Goal: Information Seeking & Learning: Learn about a topic

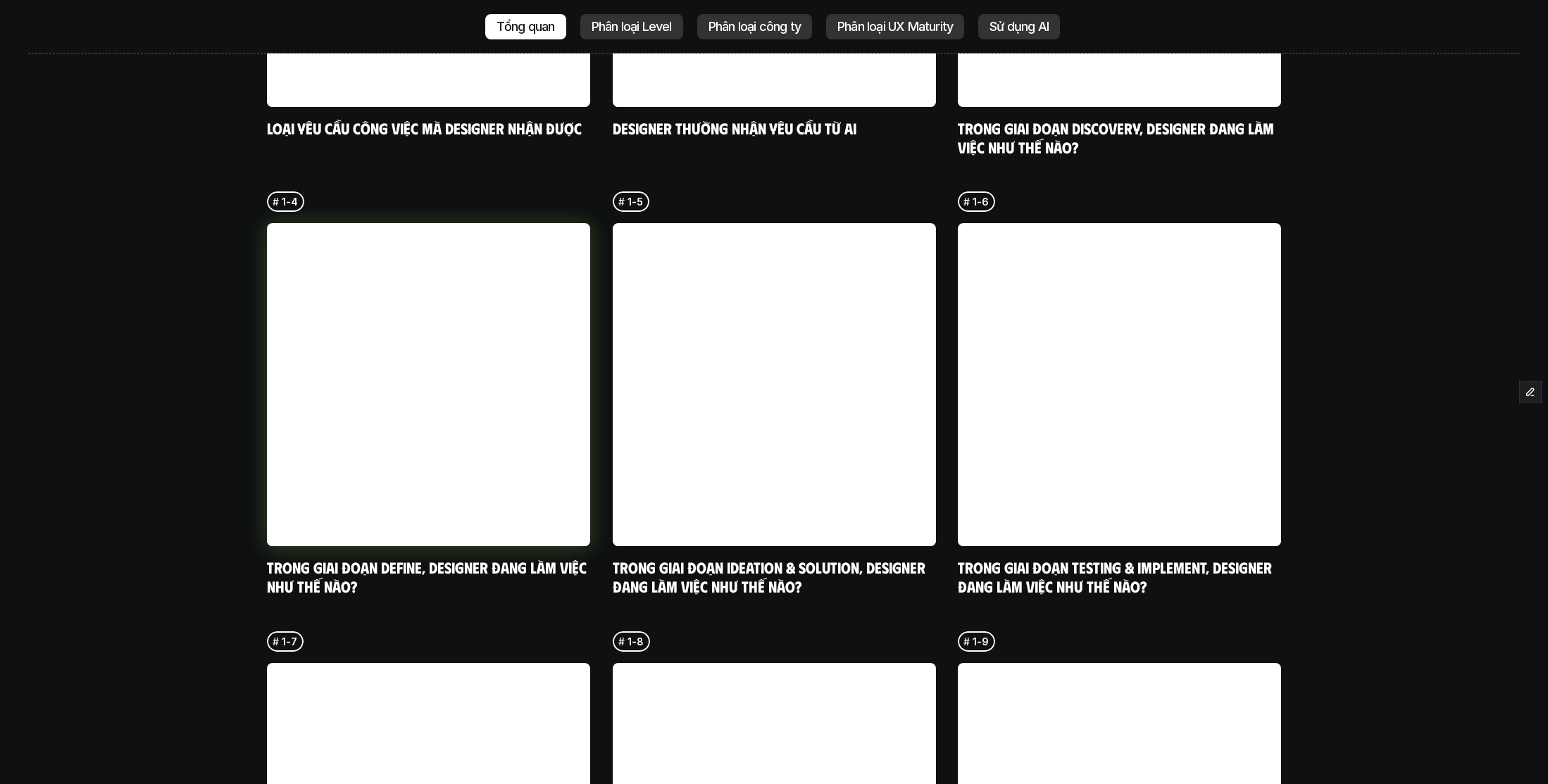
scroll to position [3977, 0]
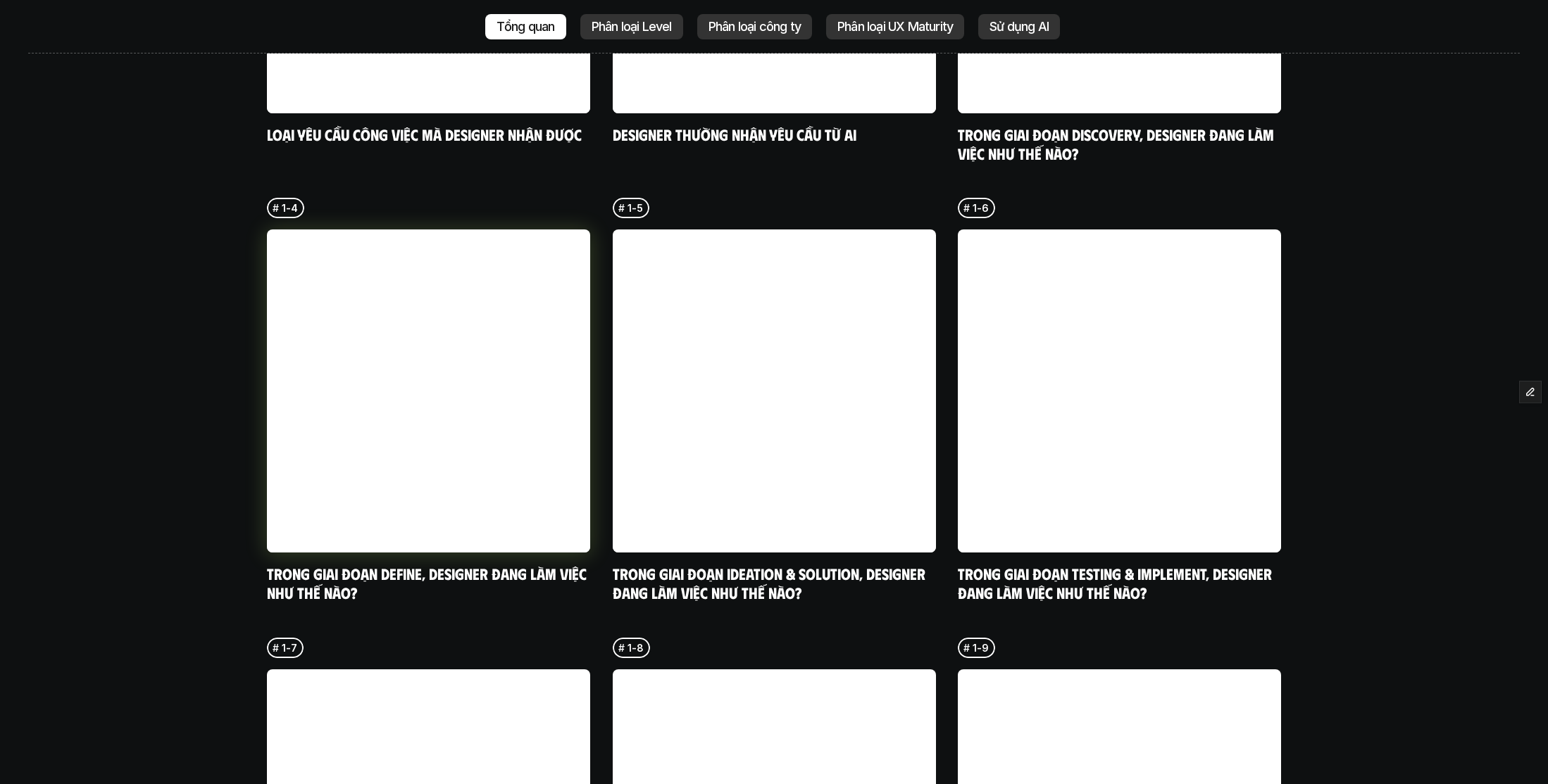
click at [410, 229] on link at bounding box center [428, 391] width 323 height 323
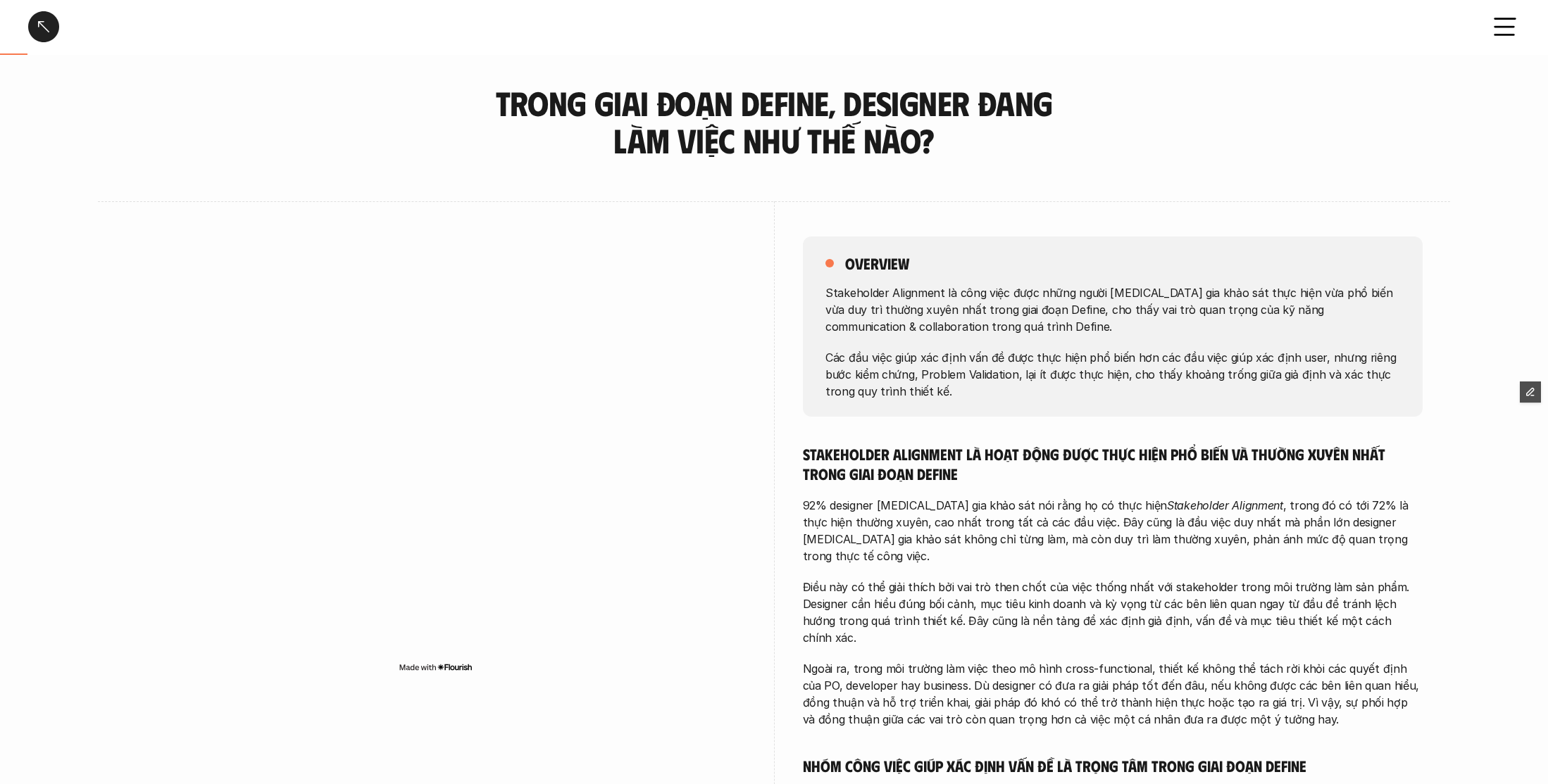
scroll to position [1, 0]
click at [59, 26] on div "Trong giai đoạn Define, designer đang làm việc như thế nào?" at bounding box center [750, 27] width 1444 height 31
click at [52, 27] on div at bounding box center [43, 27] width 31 height 31
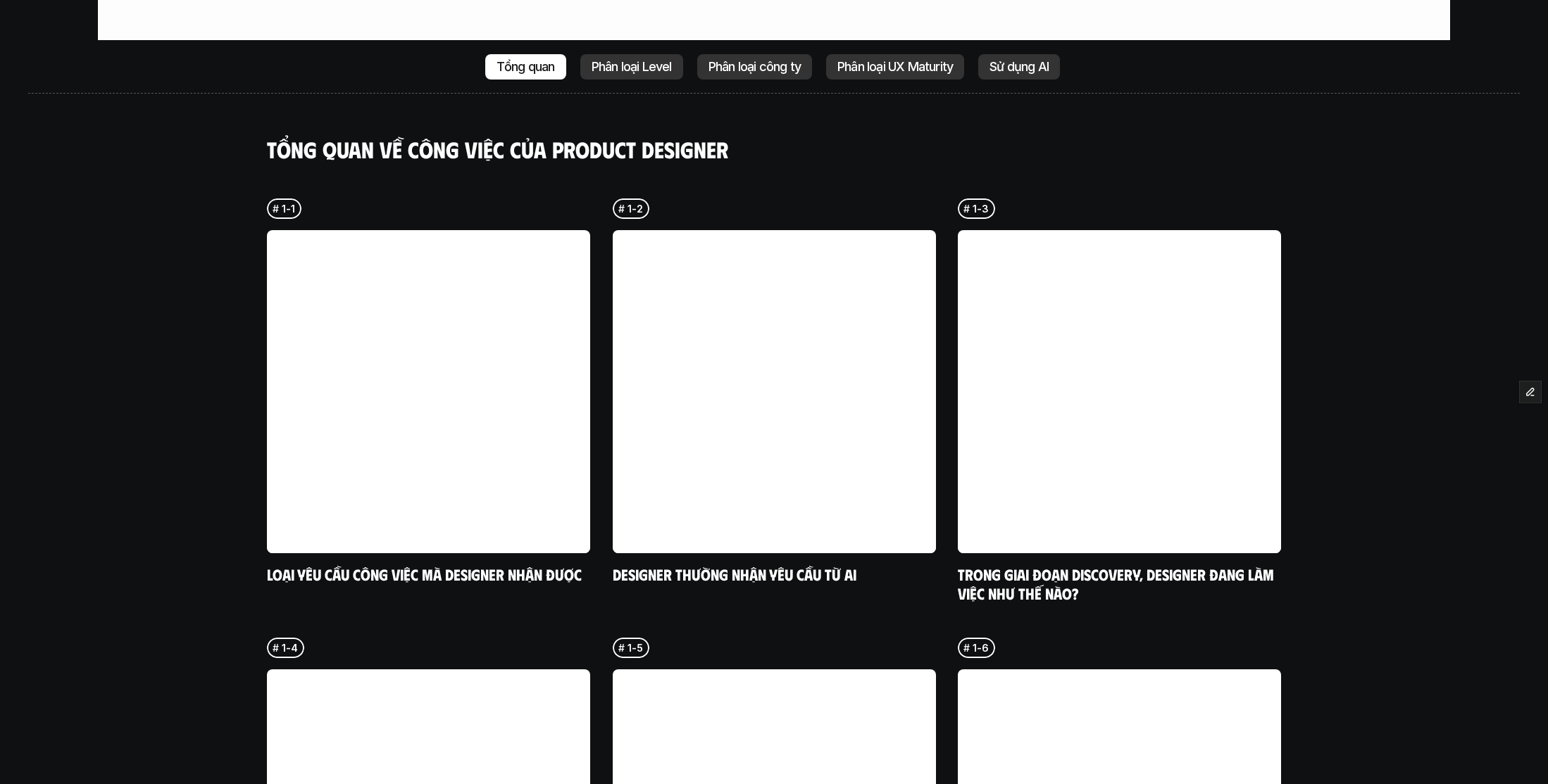
click at [637, 60] on p "Phân loại Level" at bounding box center [631, 67] width 80 height 14
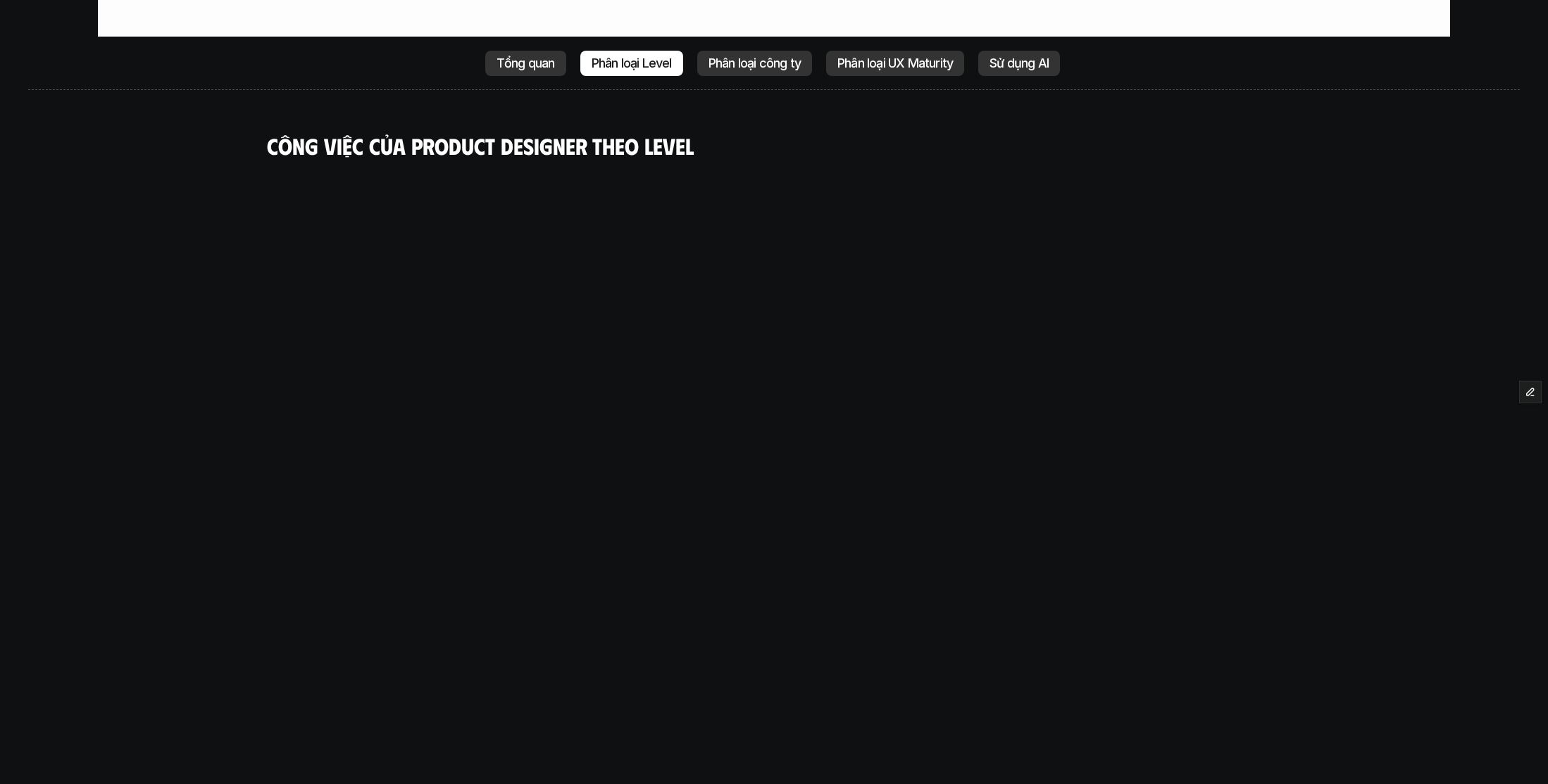
click at [532, 56] on p "Tổng quan" at bounding box center [525, 63] width 58 height 14
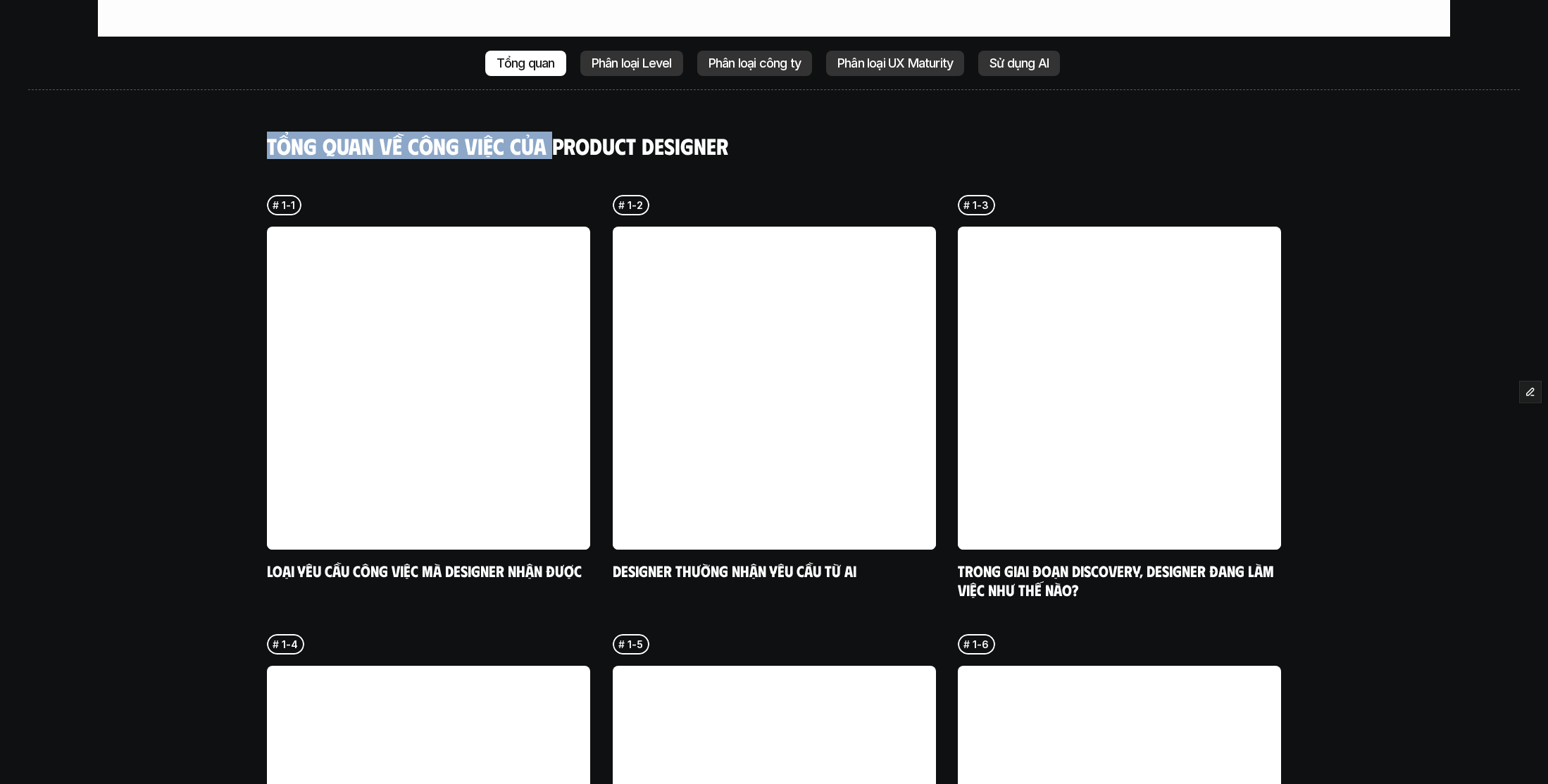
drag, startPoint x: 551, startPoint y: 109, endPoint x: 971, endPoint y: 102, distance: 420.1
click at [956, 133] on h4 "Tổng quan về công việc của Product Designer" at bounding box center [774, 146] width 1014 height 27
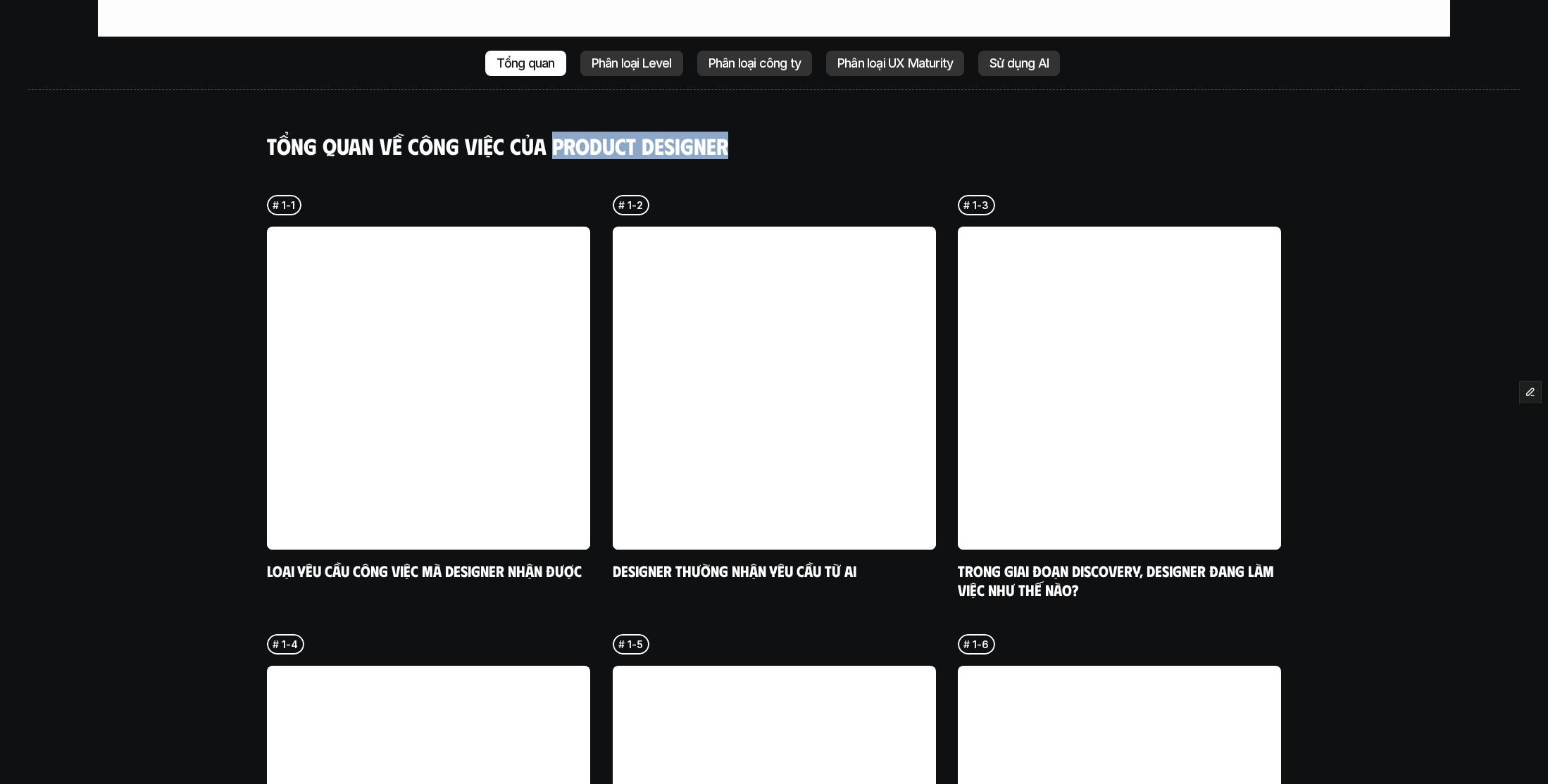
click at [886, 133] on h4 "Tổng quan về công việc của Product Designer" at bounding box center [774, 146] width 1014 height 27
click at [632, 56] on p "Phân loại Level" at bounding box center [631, 63] width 80 height 14
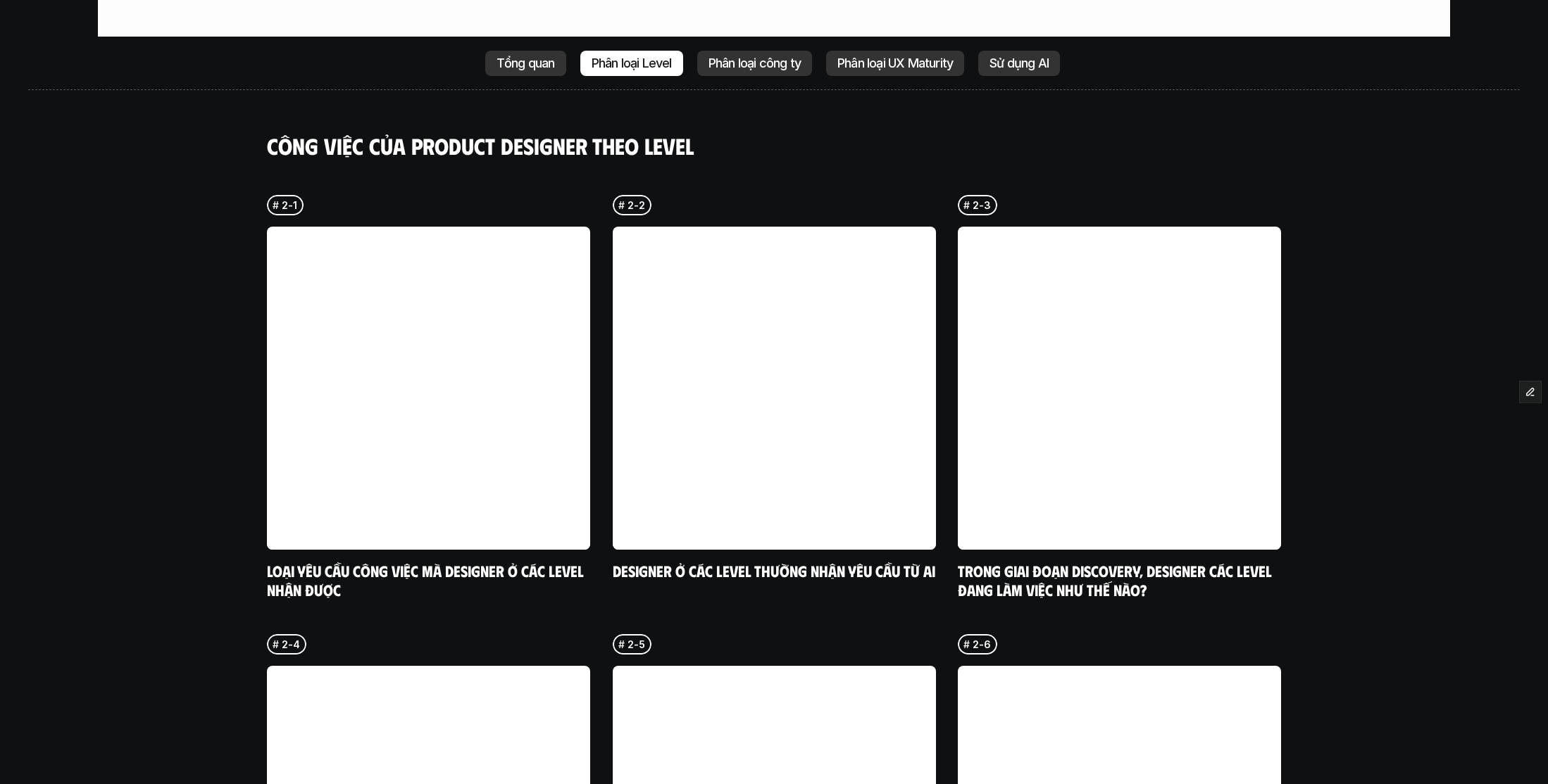
click at [514, 56] on p "Tổng quan" at bounding box center [525, 63] width 58 height 14
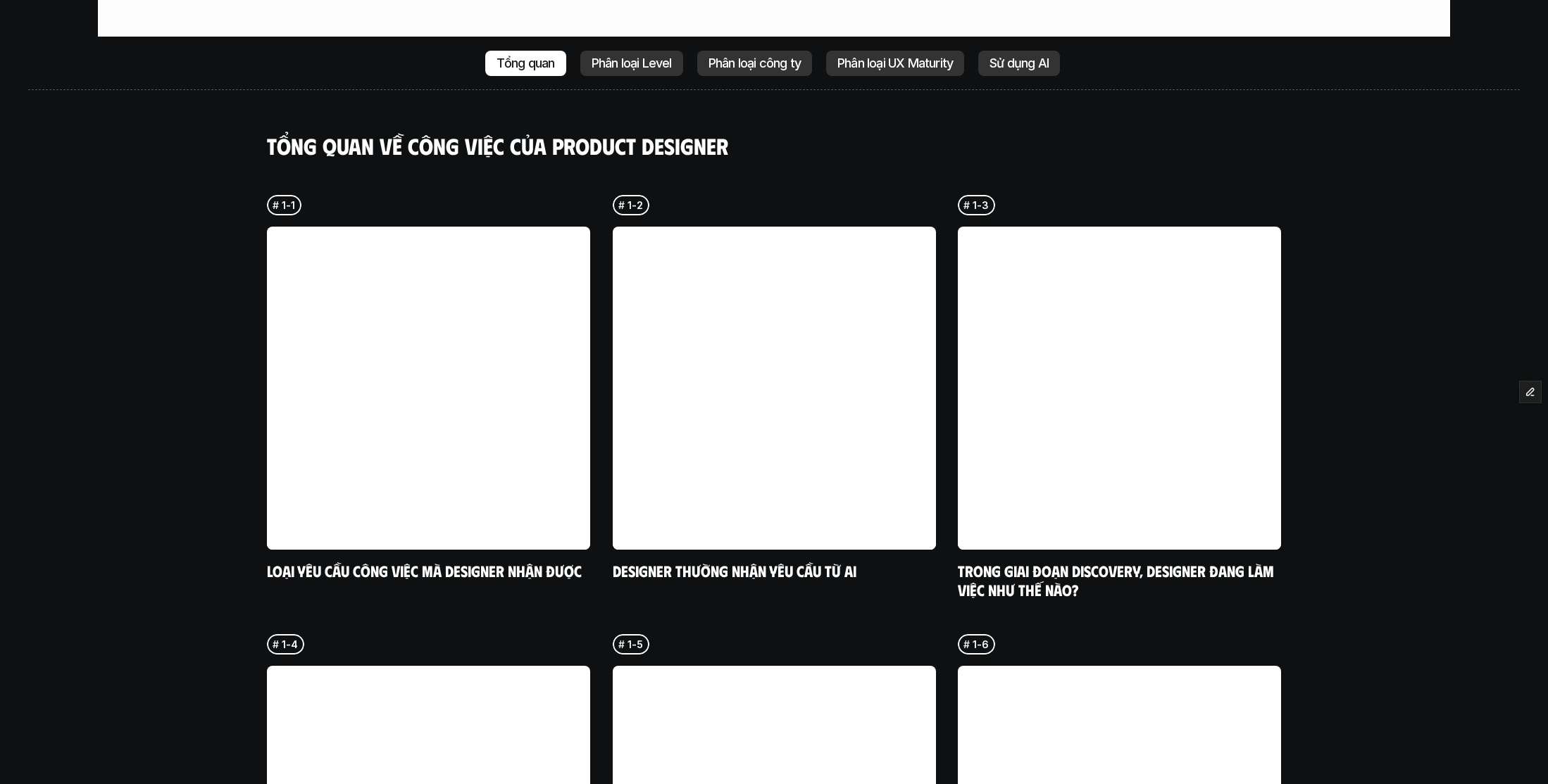
click at [764, 56] on p "Phân loại công ty" at bounding box center [754, 63] width 93 height 14
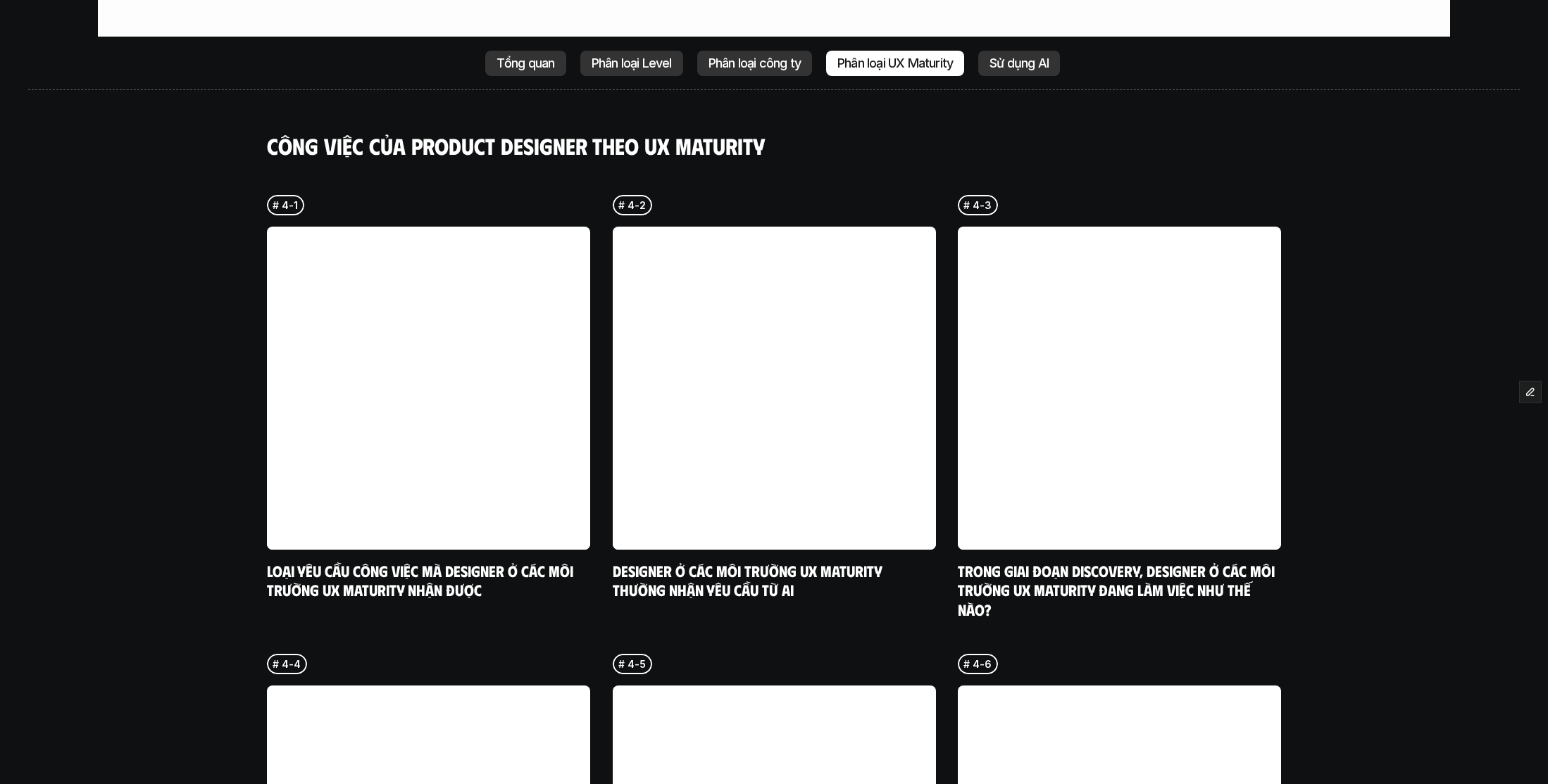
click at [771, 51] on div "Phân loại công ty" at bounding box center [754, 63] width 115 height 26
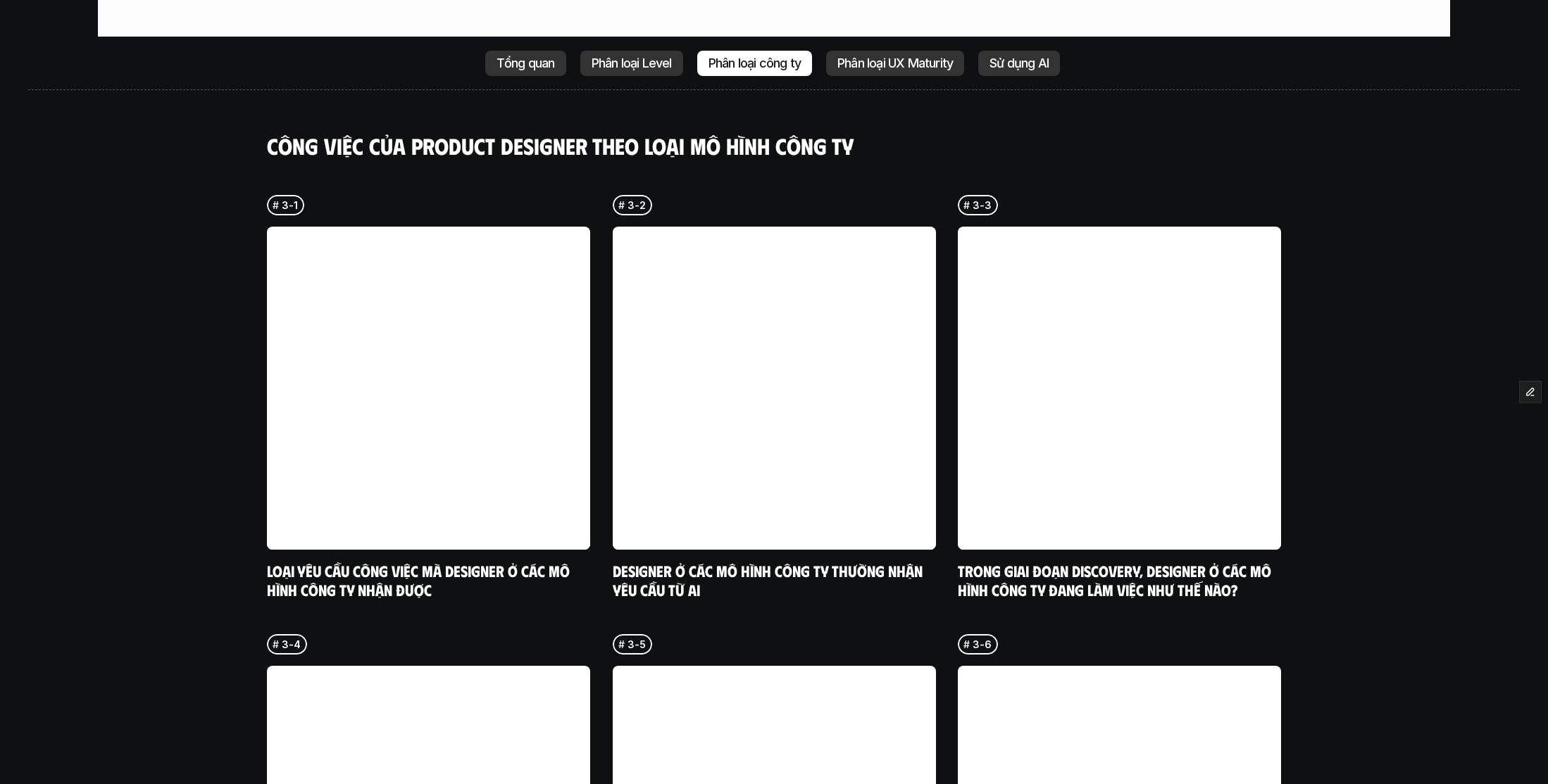
click at [533, 56] on p "Tổng quan" at bounding box center [525, 63] width 58 height 14
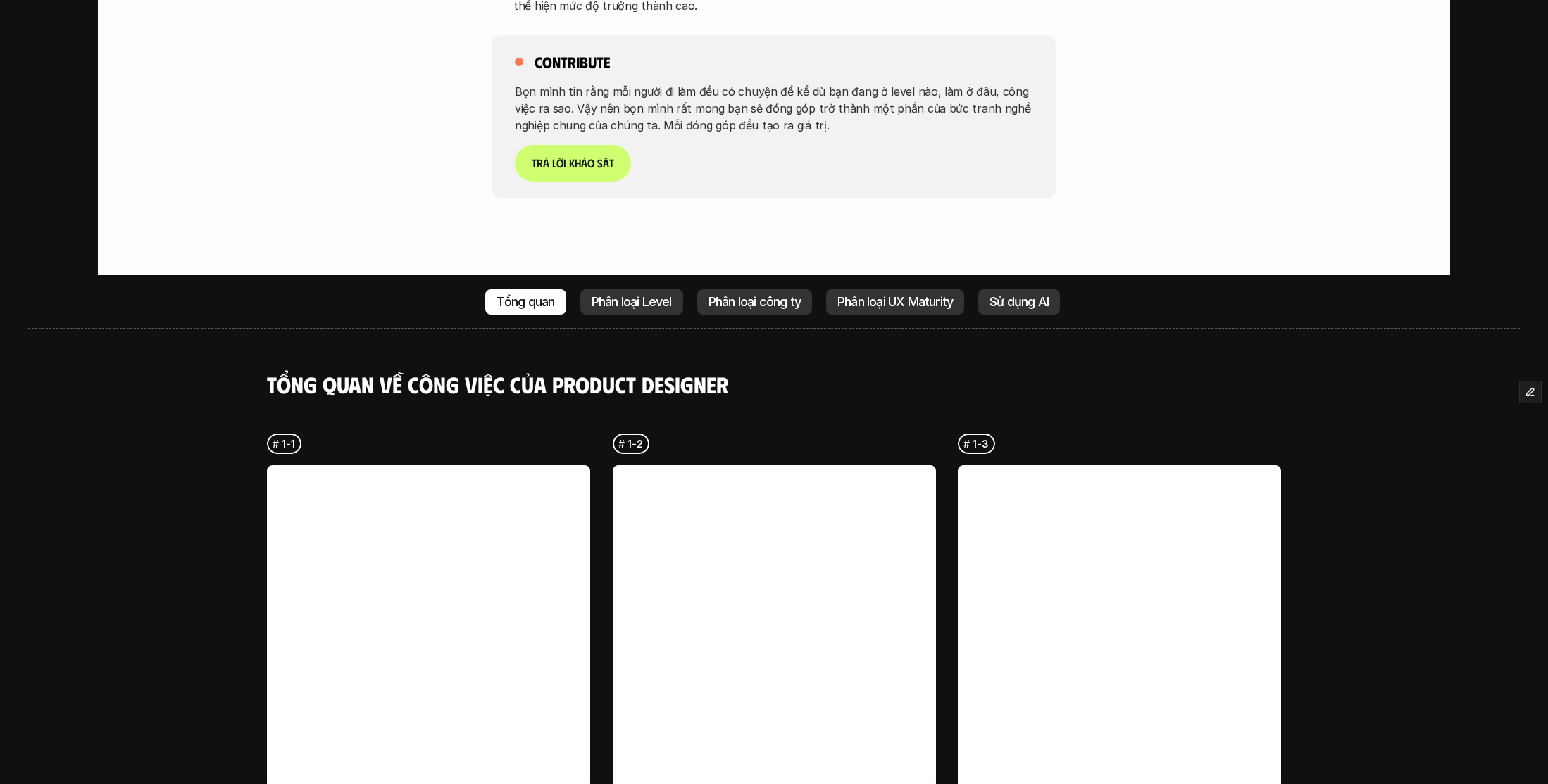
scroll to position [3261, 0]
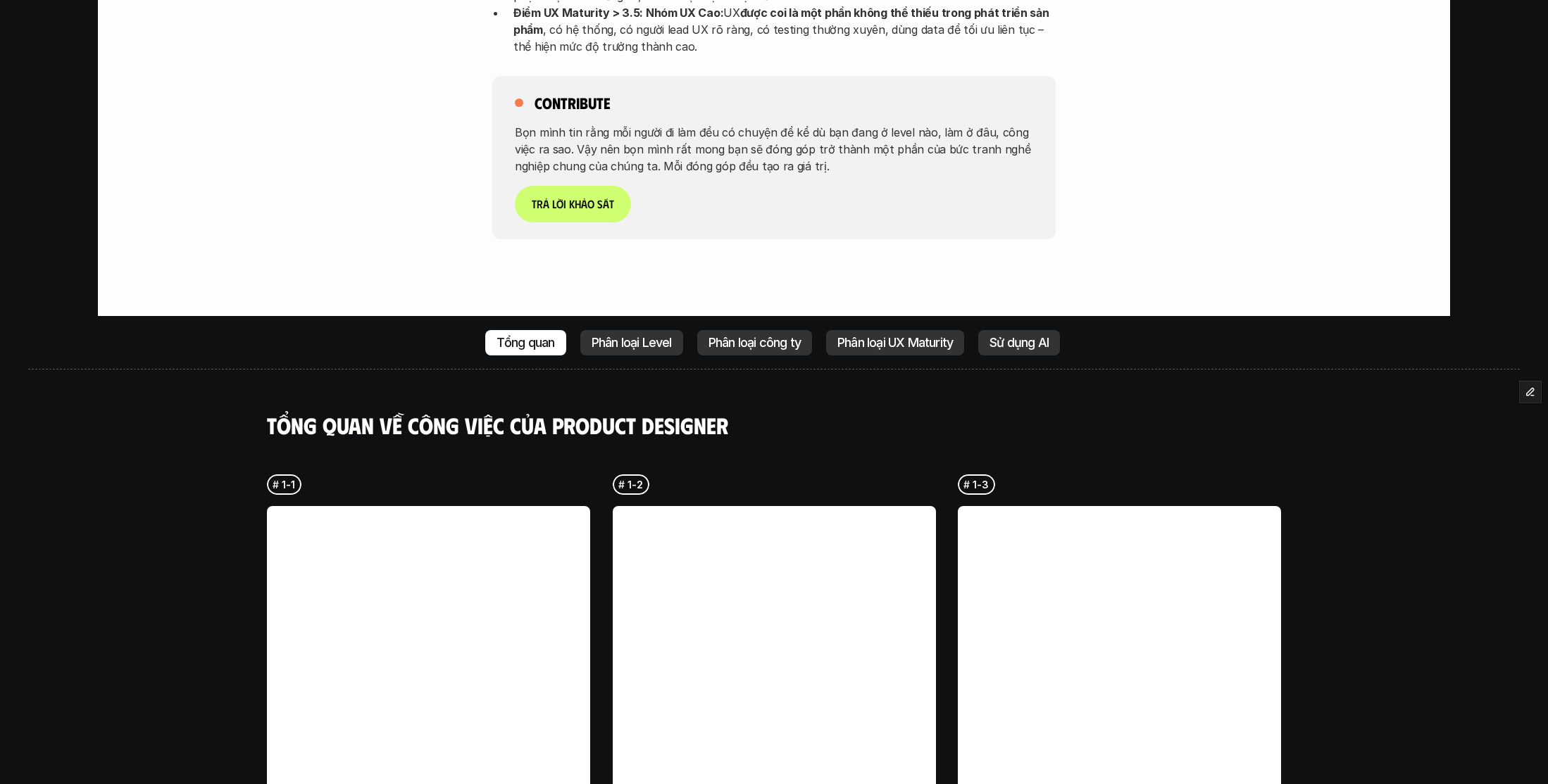
click at [884, 336] on p "Phân loại UX Maturity" at bounding box center [895, 343] width 116 height 14
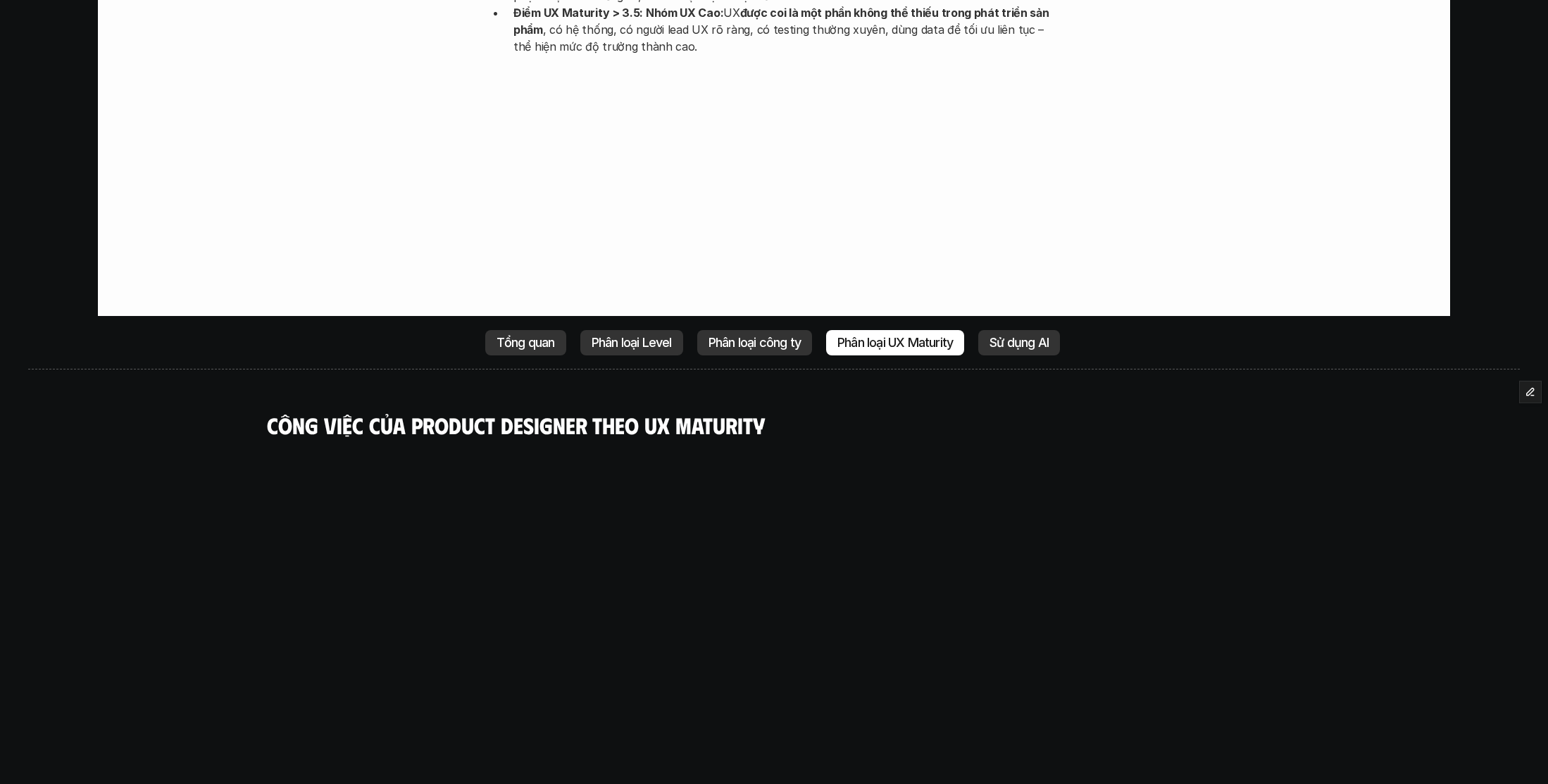
scroll to position [3541, 0]
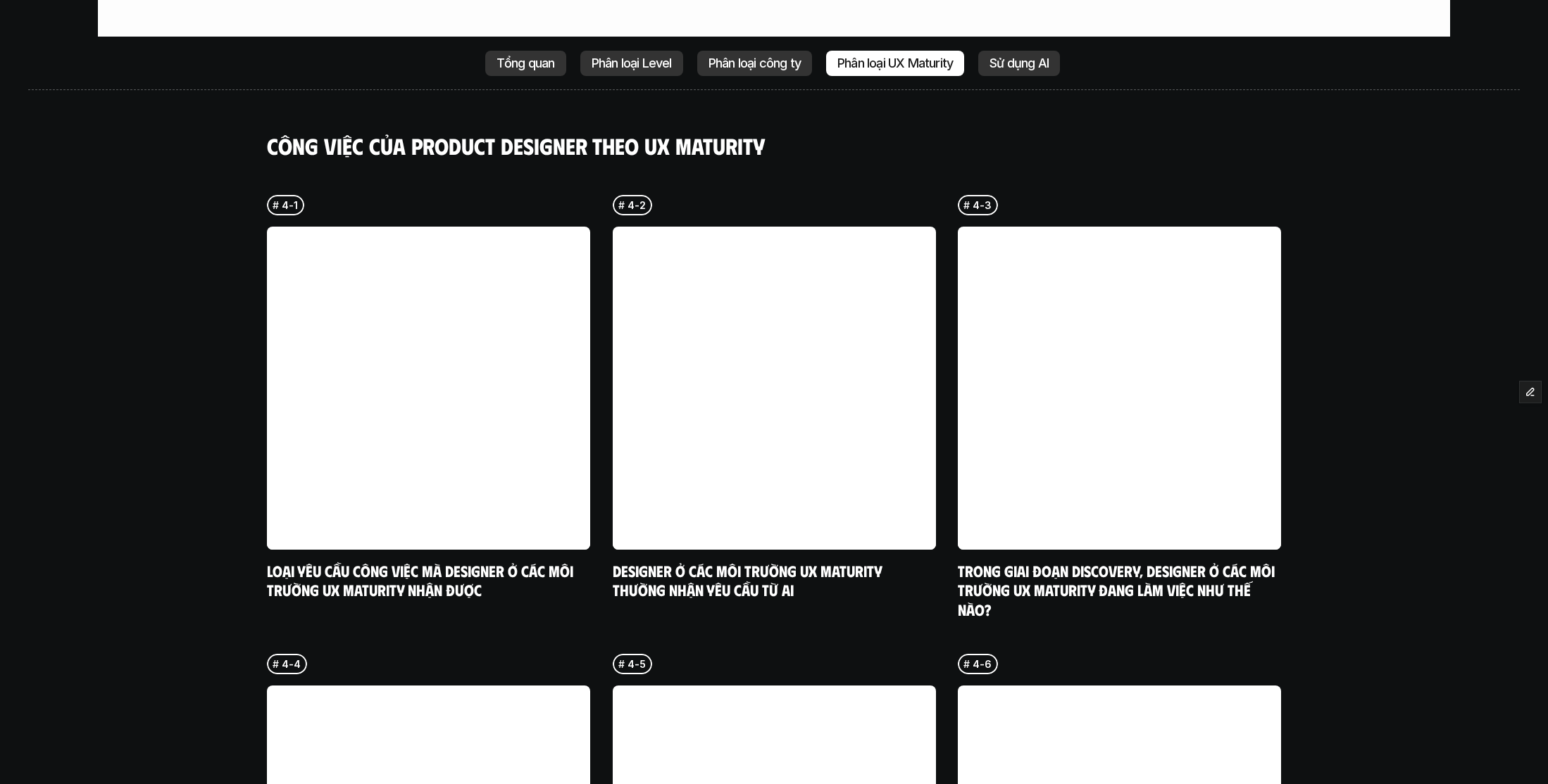
click at [1028, 51] on div "Sử dụng AI" at bounding box center [1019, 63] width 82 height 26
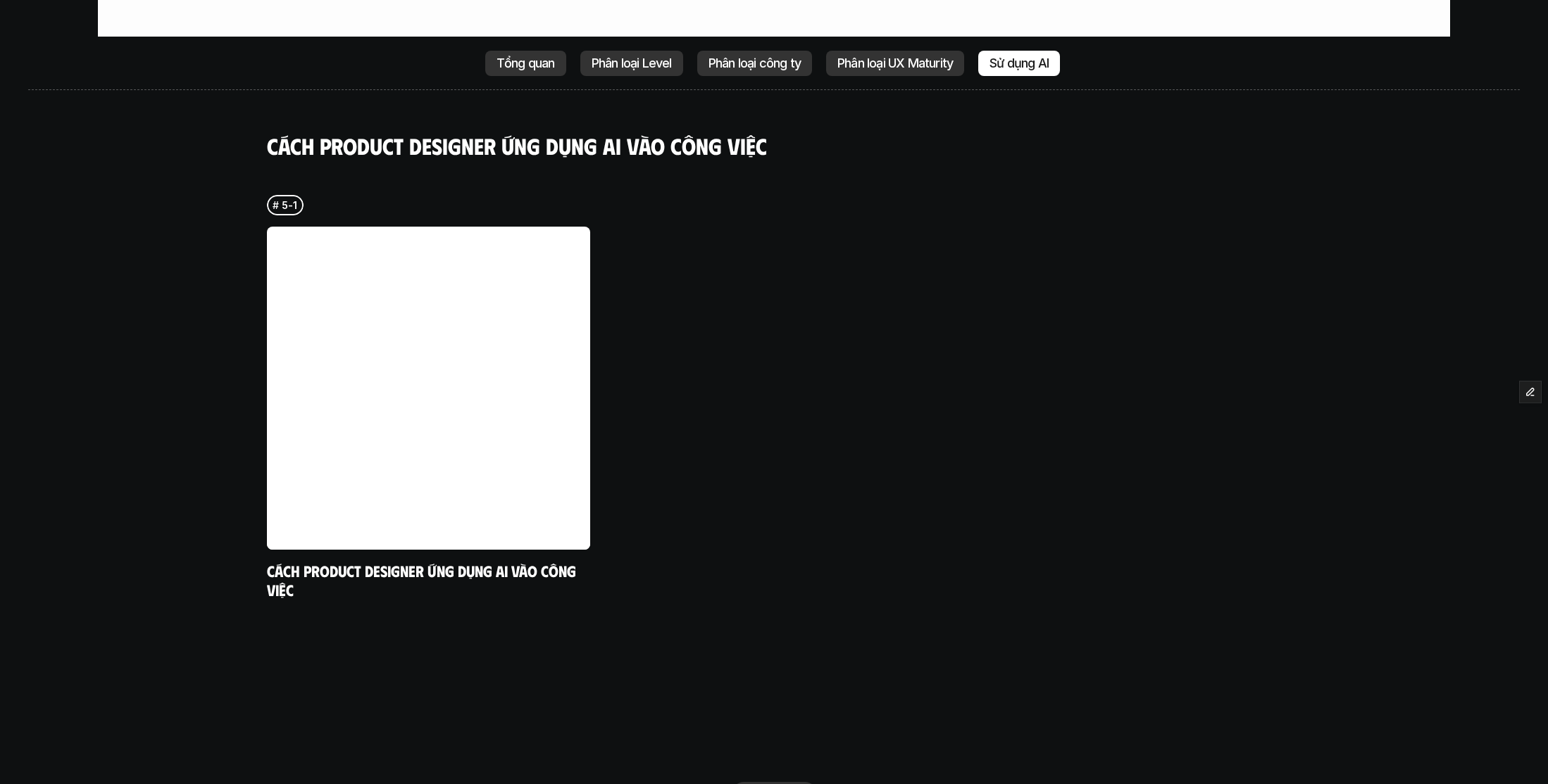
click at [497, 56] on p "Tổng quan" at bounding box center [525, 63] width 58 height 14
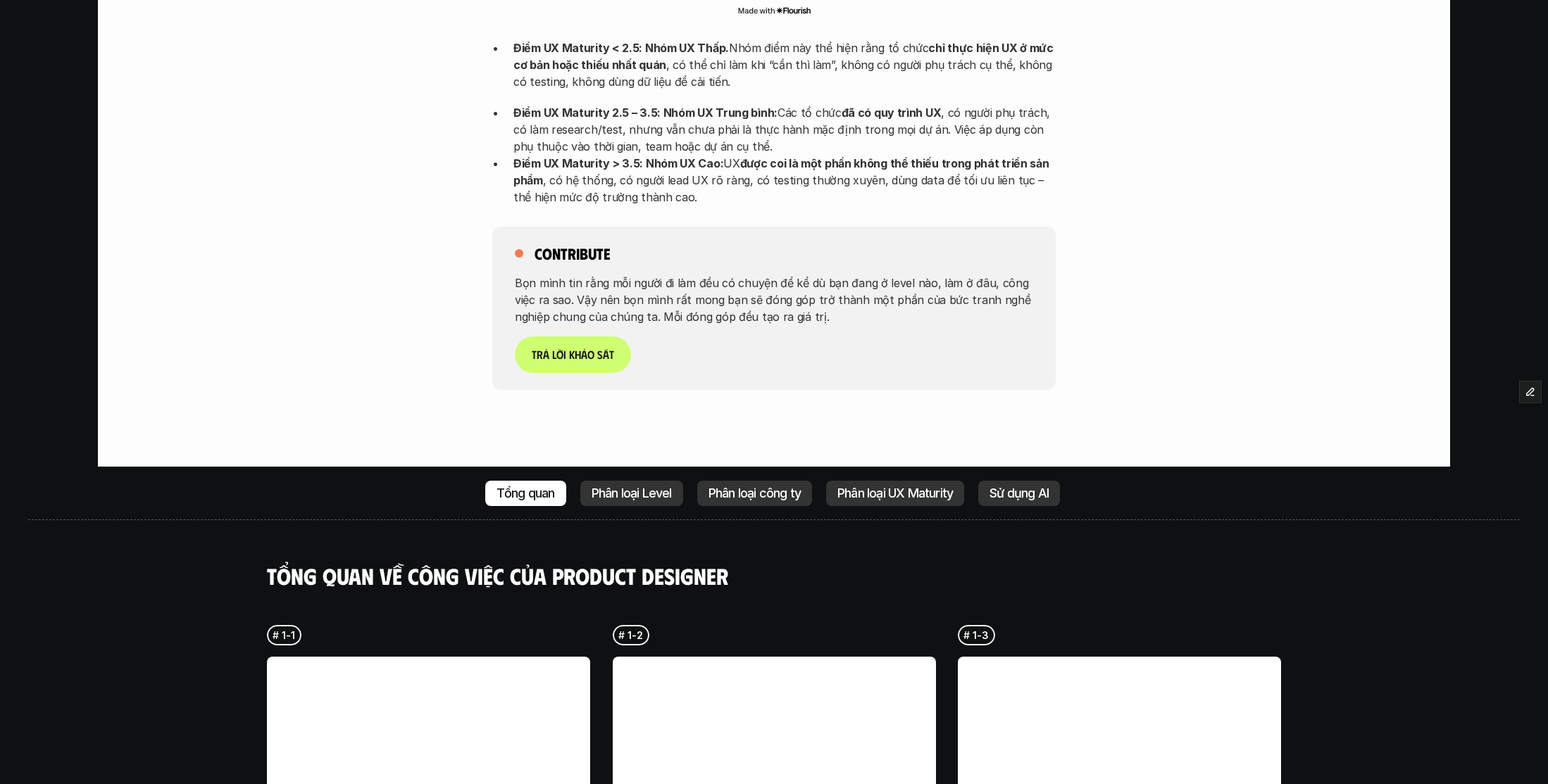
scroll to position [3124, 0]
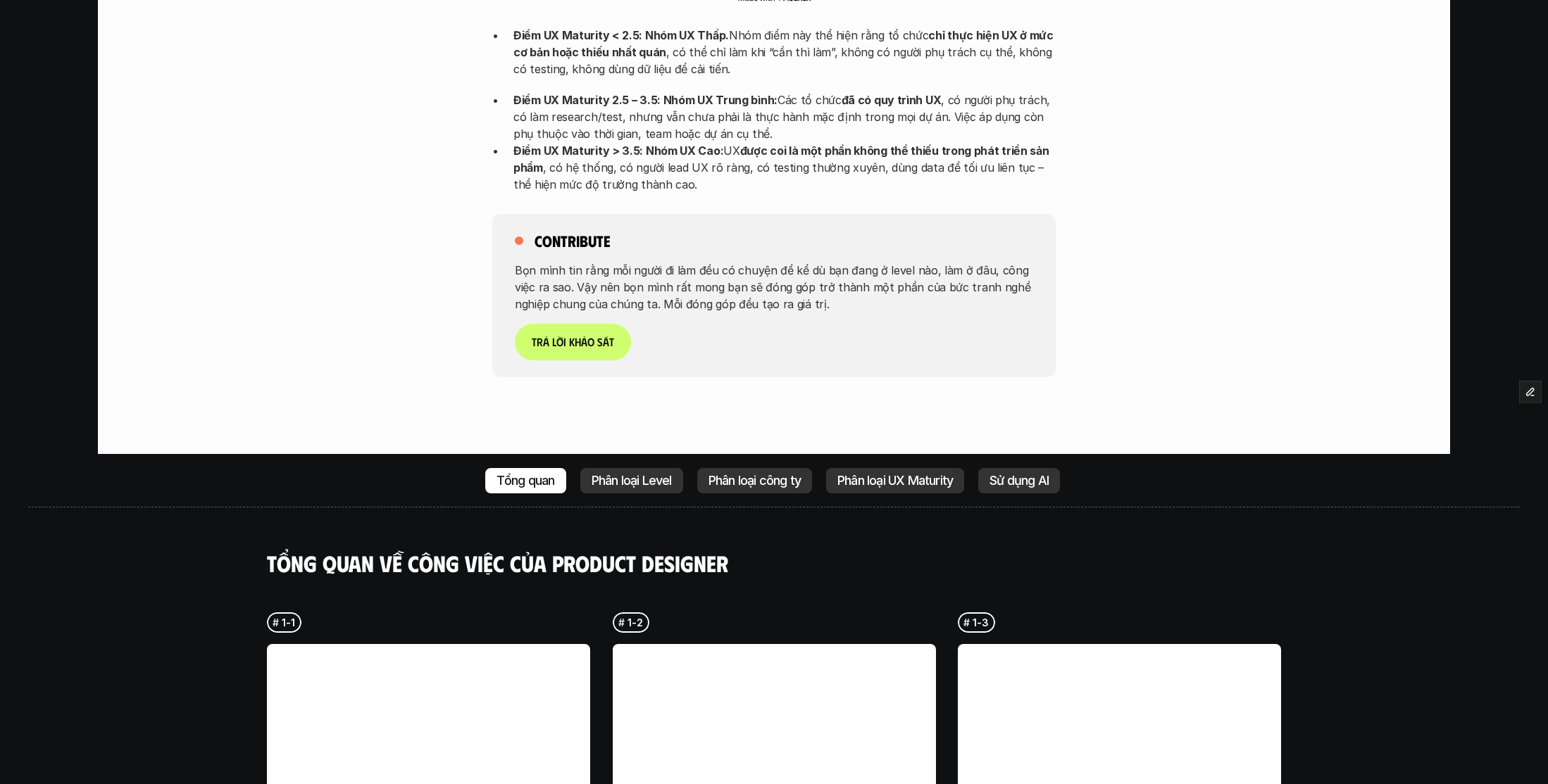
click at [908, 474] on p "Phân loại UX Maturity" at bounding box center [895, 480] width 116 height 14
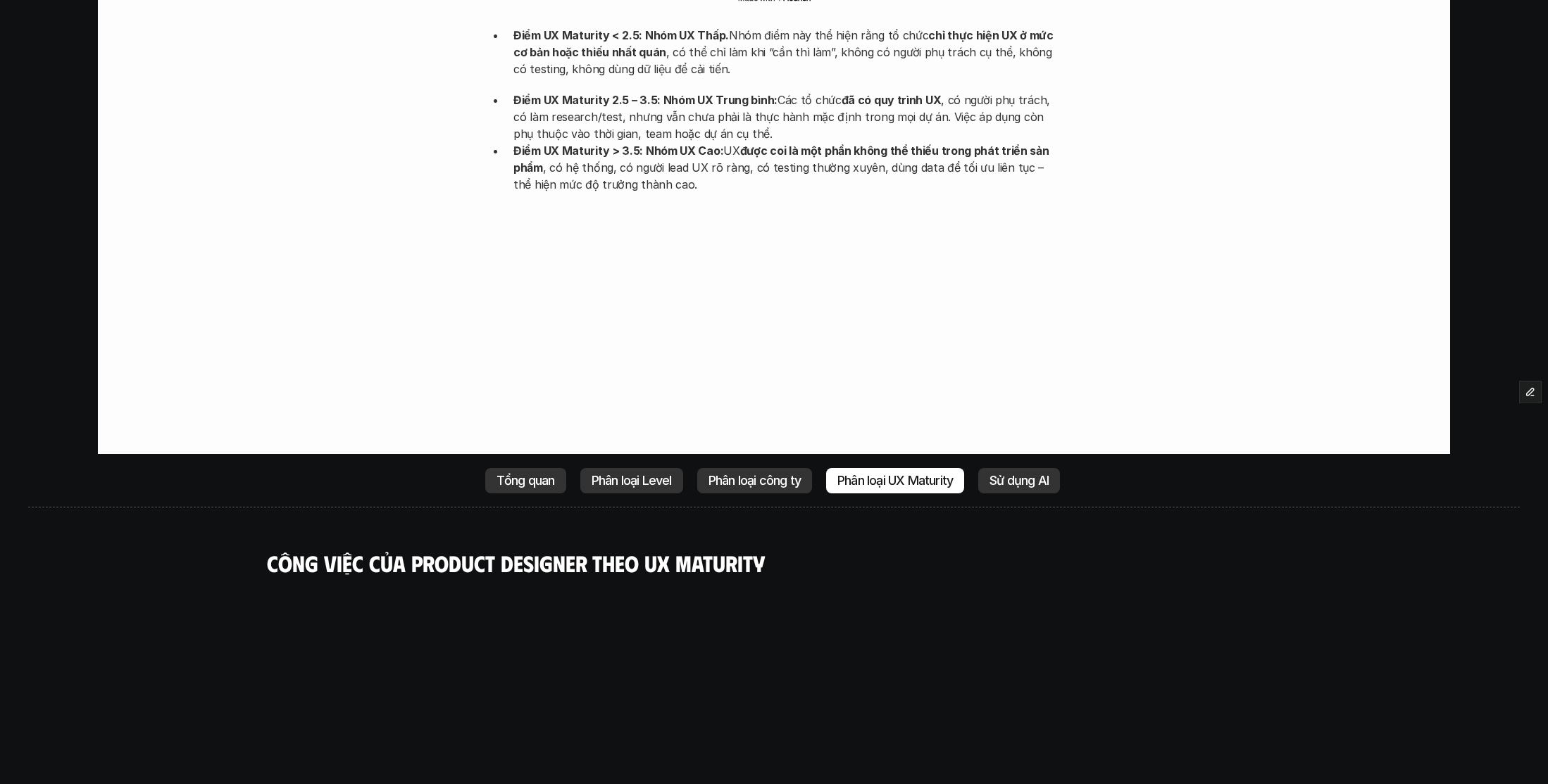
scroll to position [3541, 0]
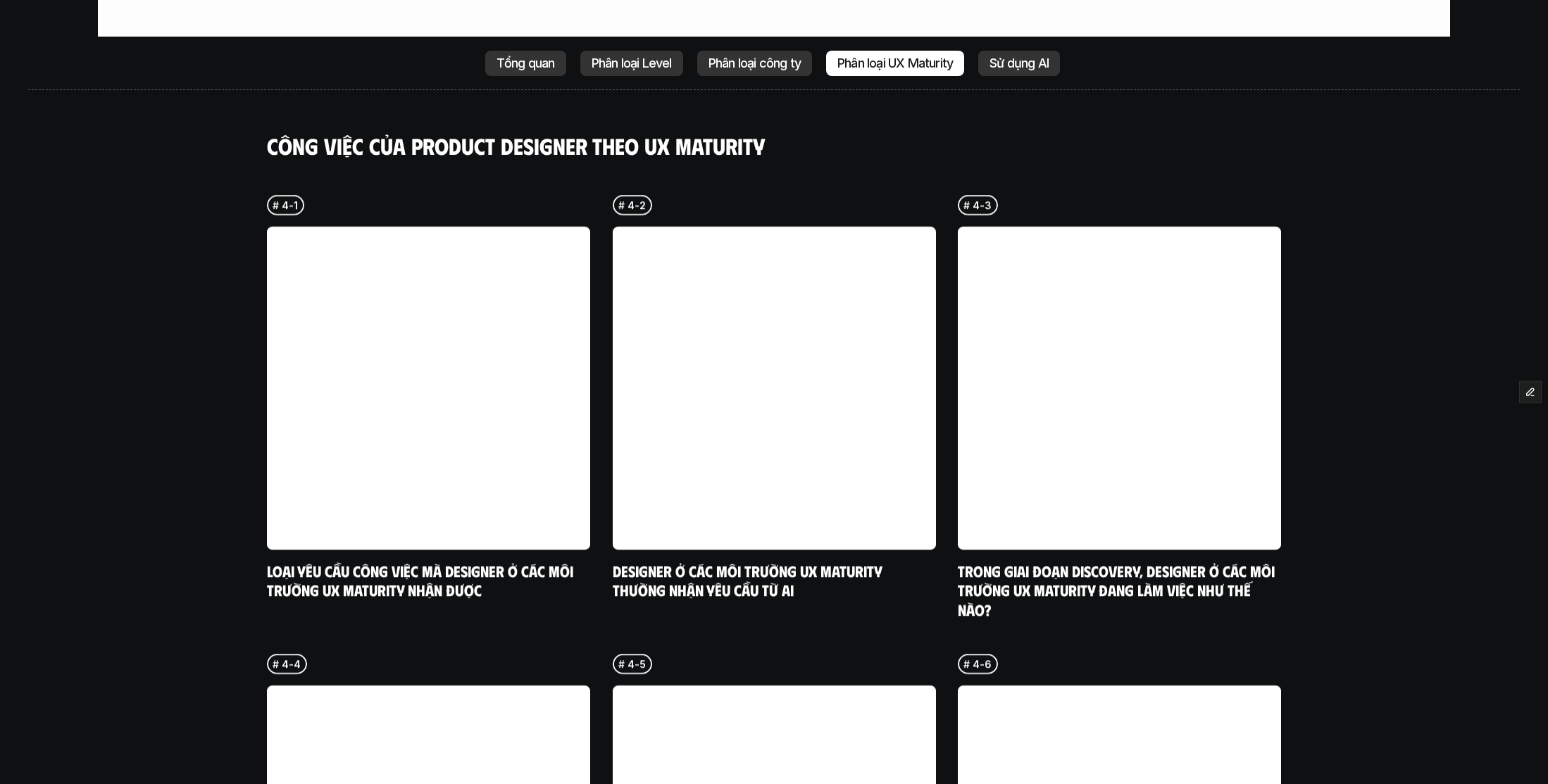
click at [641, 56] on p "Phân loại Level" at bounding box center [631, 63] width 80 height 14
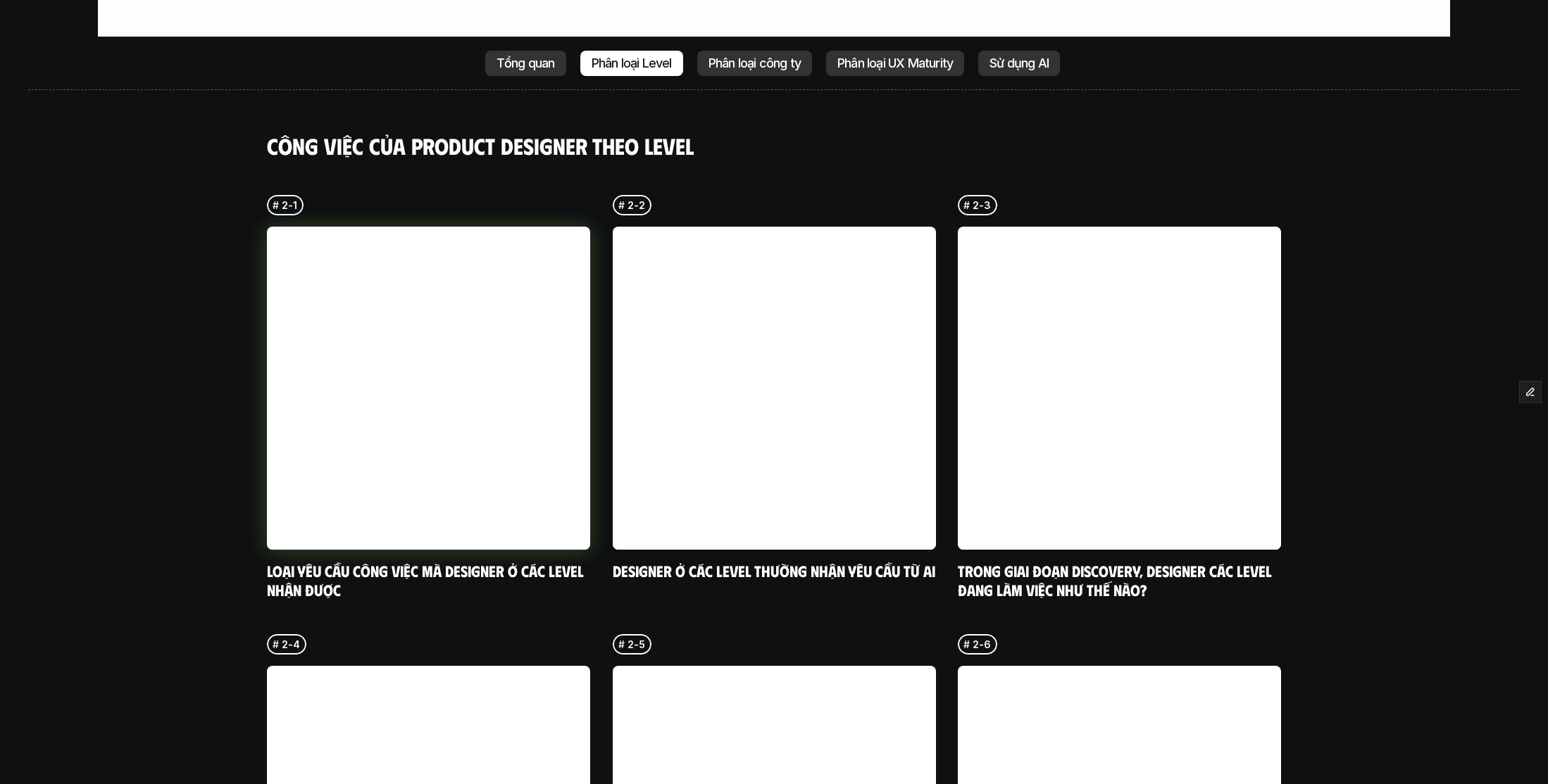
click at [394, 226] on link at bounding box center [428, 388] width 323 height 323
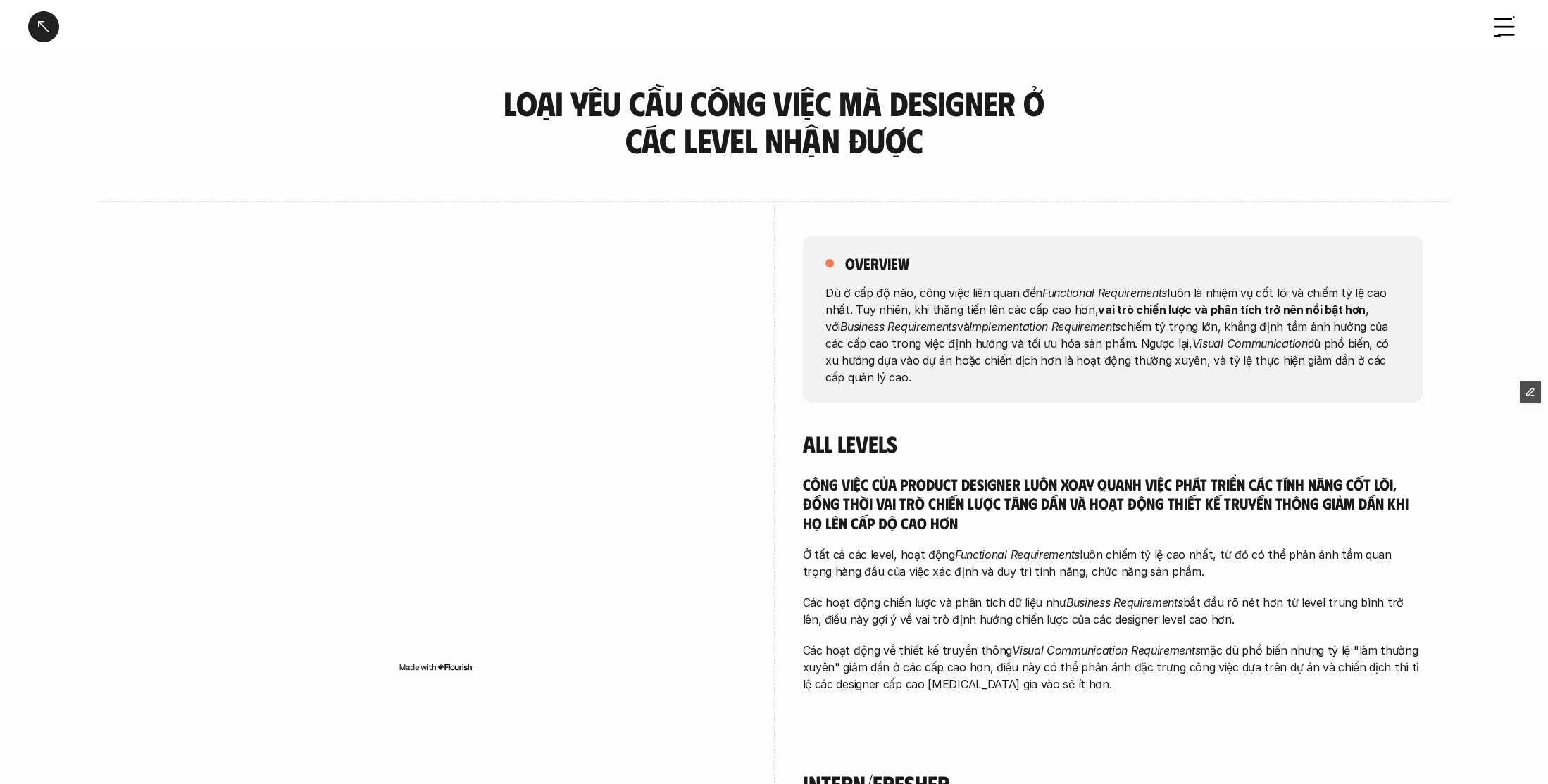
click at [1208, 201] on div "overview Dù ở cấp độ nào, công việc liên quan đến Functional Requirements luôn …" at bounding box center [1113, 468] width 620 height 534
click at [28, 39] on div at bounding box center [43, 27] width 31 height 31
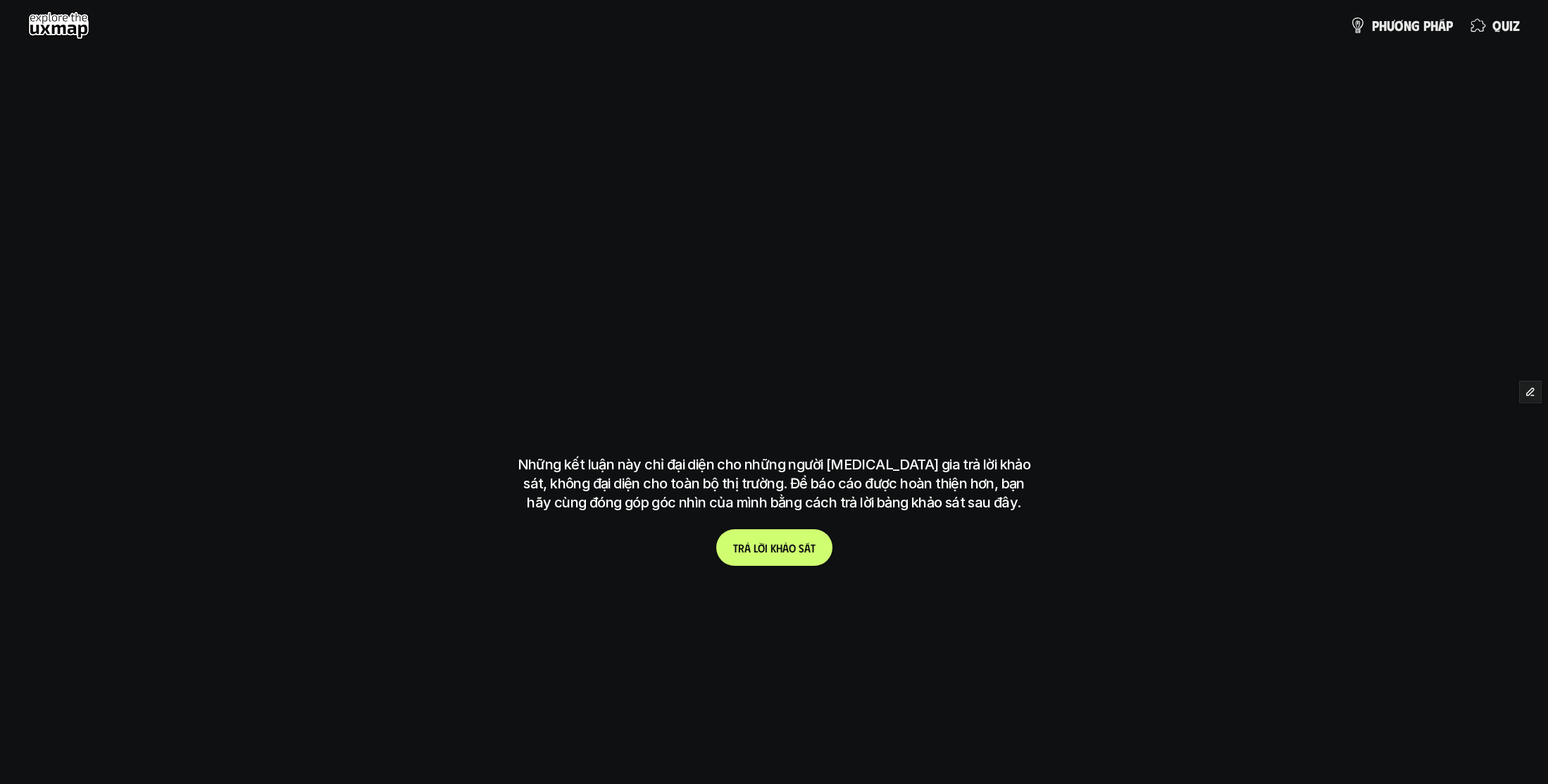
scroll to position [3541, 0]
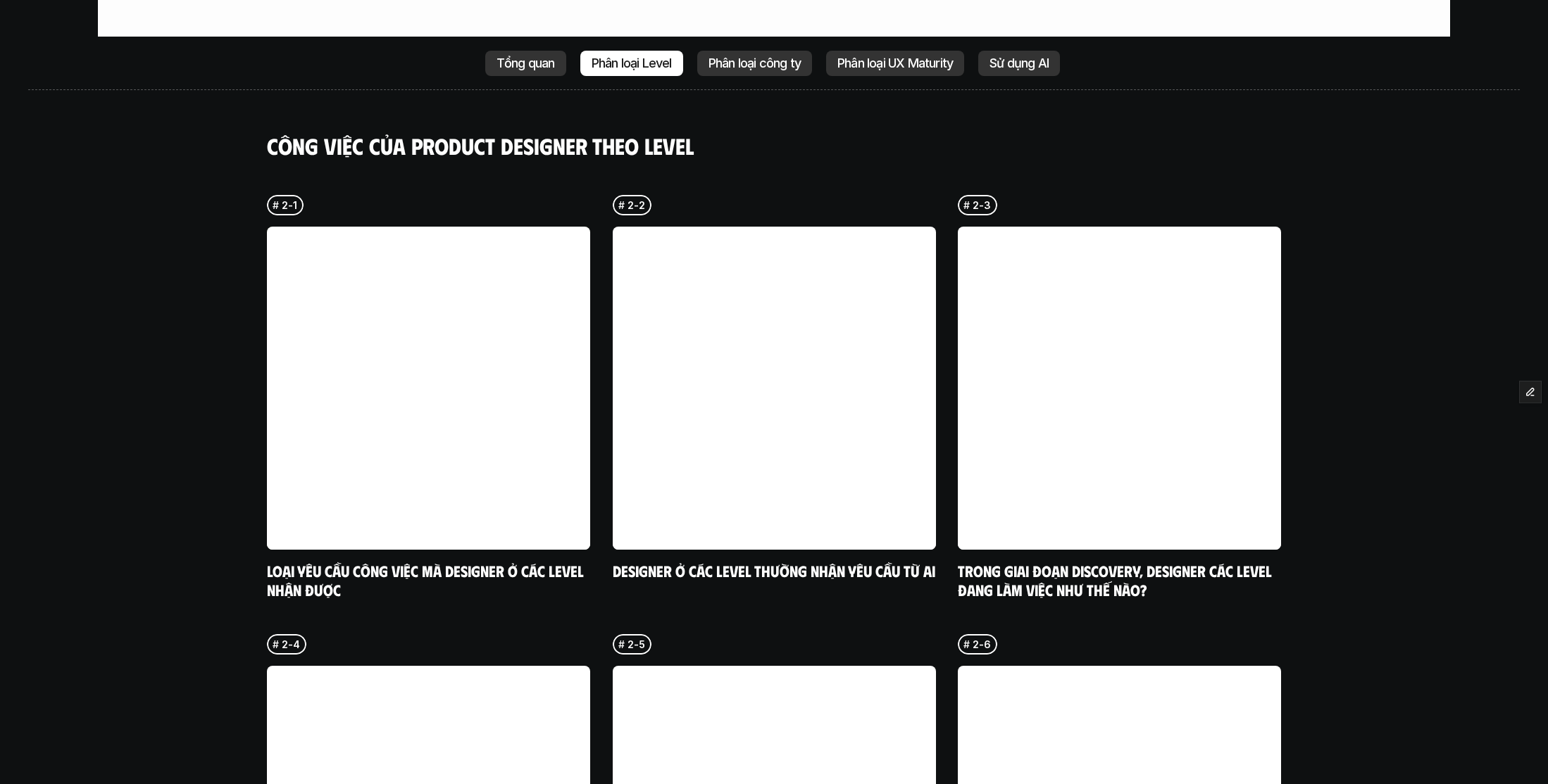
click at [520, 56] on p "Tổng quan" at bounding box center [525, 63] width 58 height 14
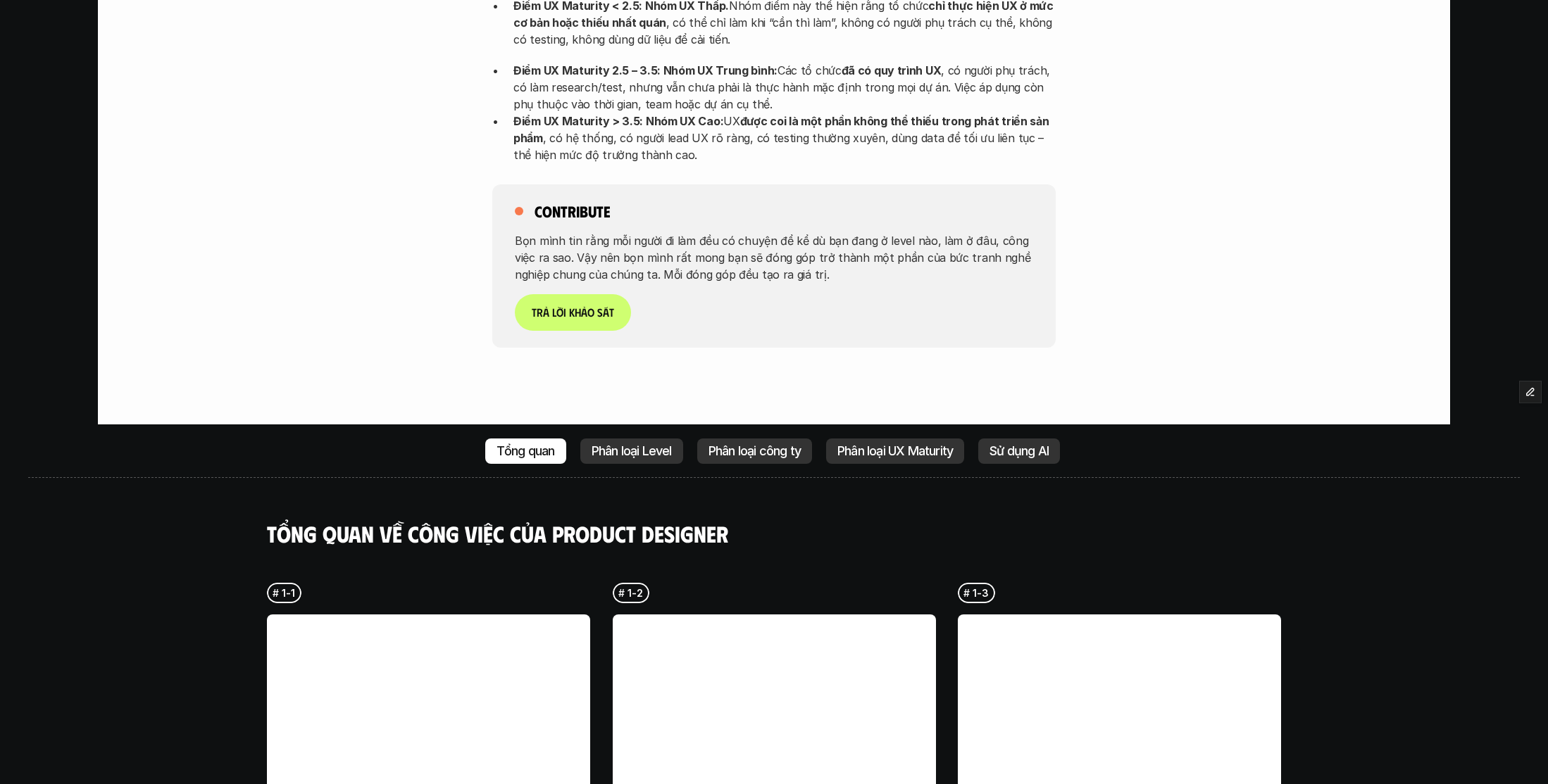
scroll to position [3381, 0]
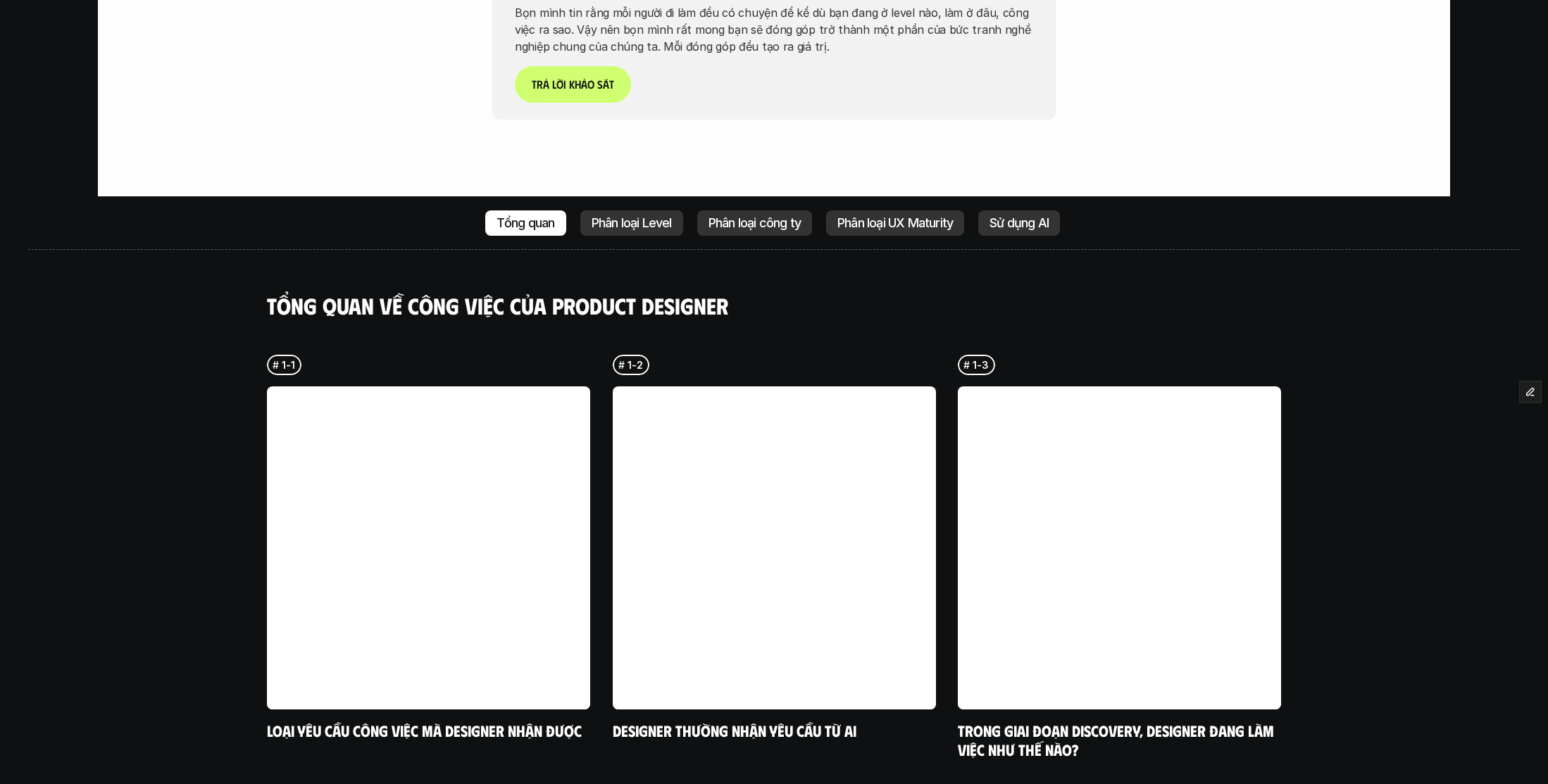
click at [626, 216] on p "Phân loại Level" at bounding box center [631, 222] width 80 height 14
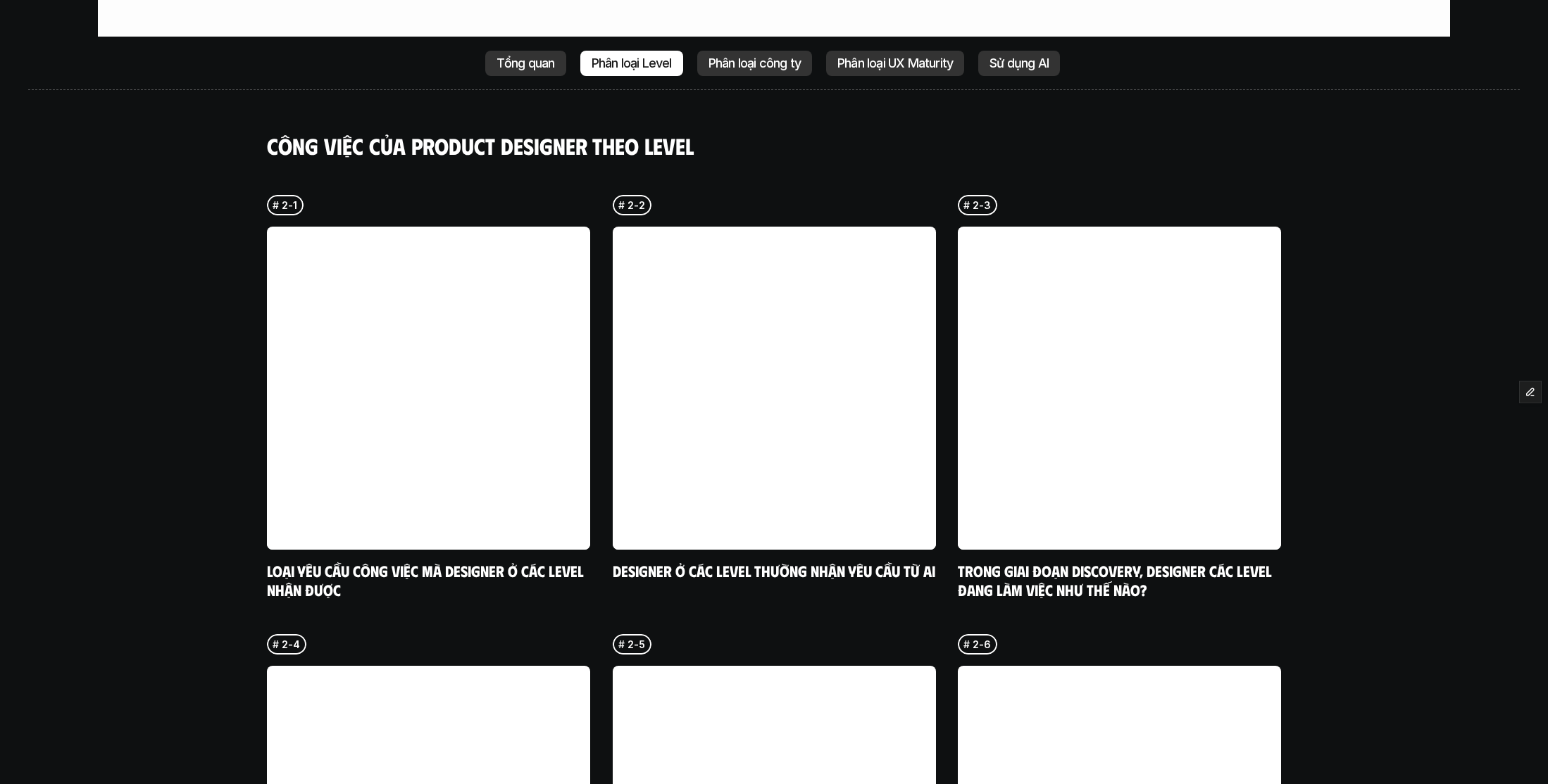
click at [724, 51] on div "Phân loại công ty" at bounding box center [754, 63] width 115 height 26
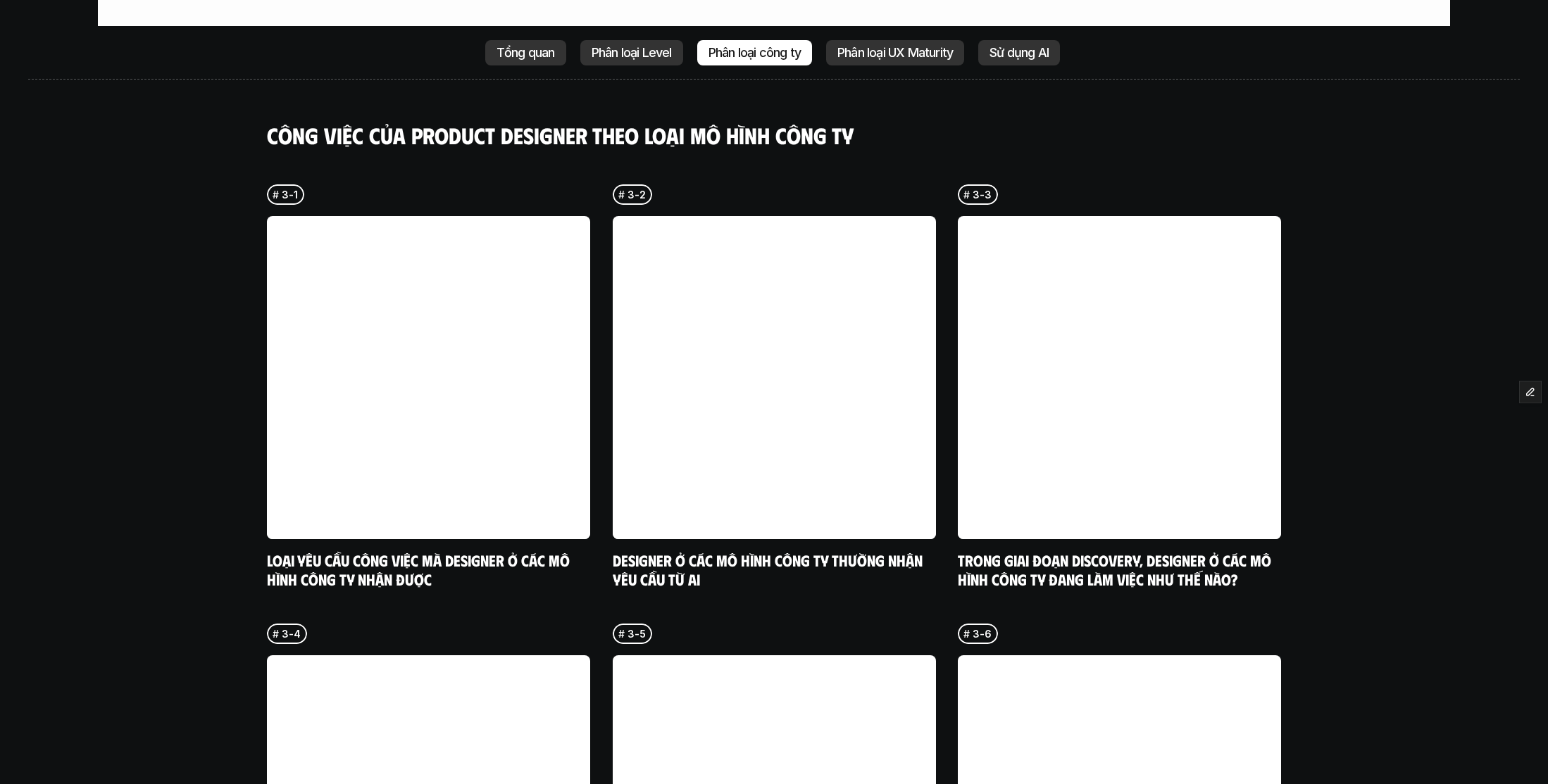
click at [637, 46] on p "Phân loại Level" at bounding box center [631, 53] width 80 height 14
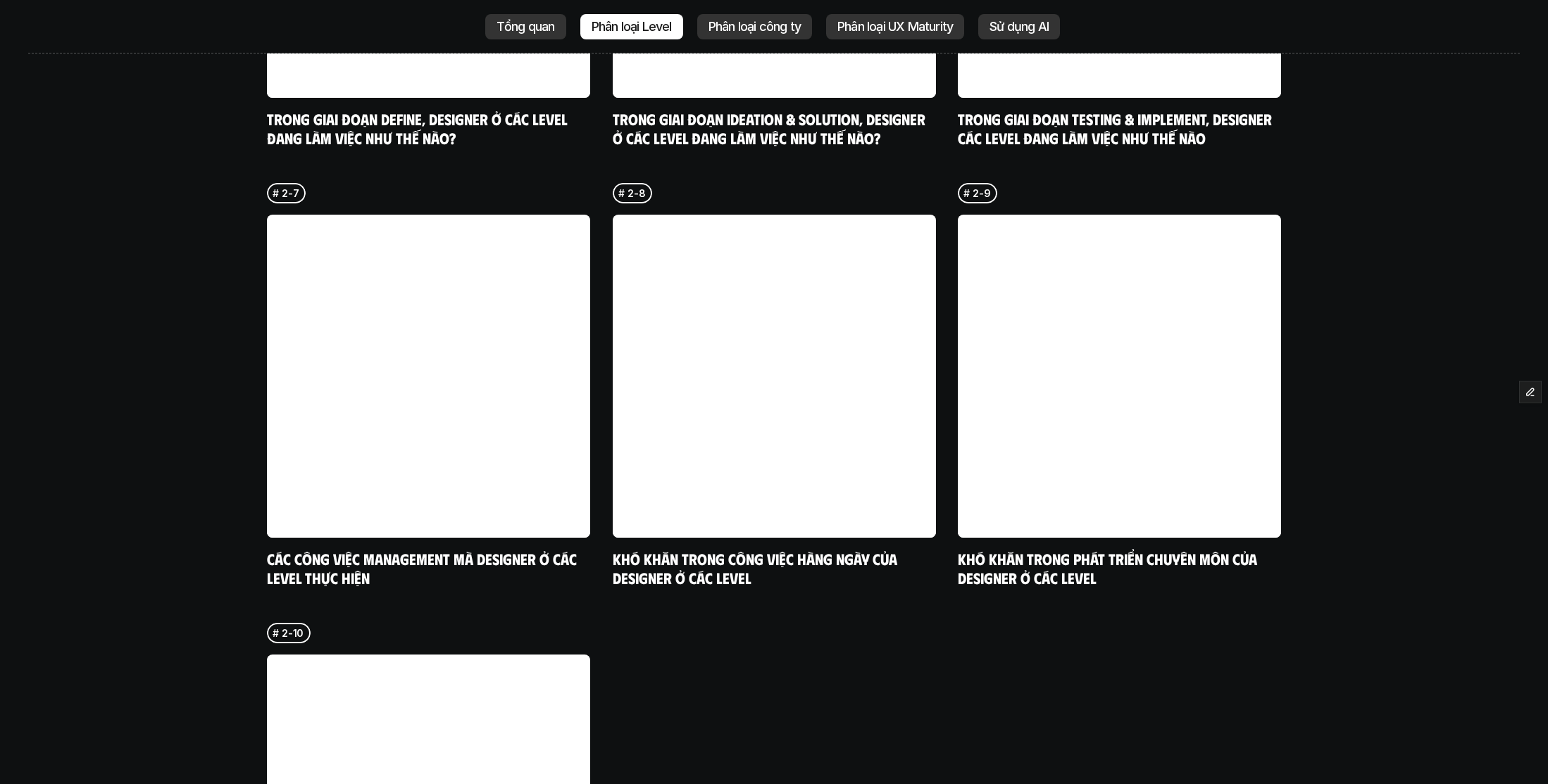
scroll to position [4434, 0]
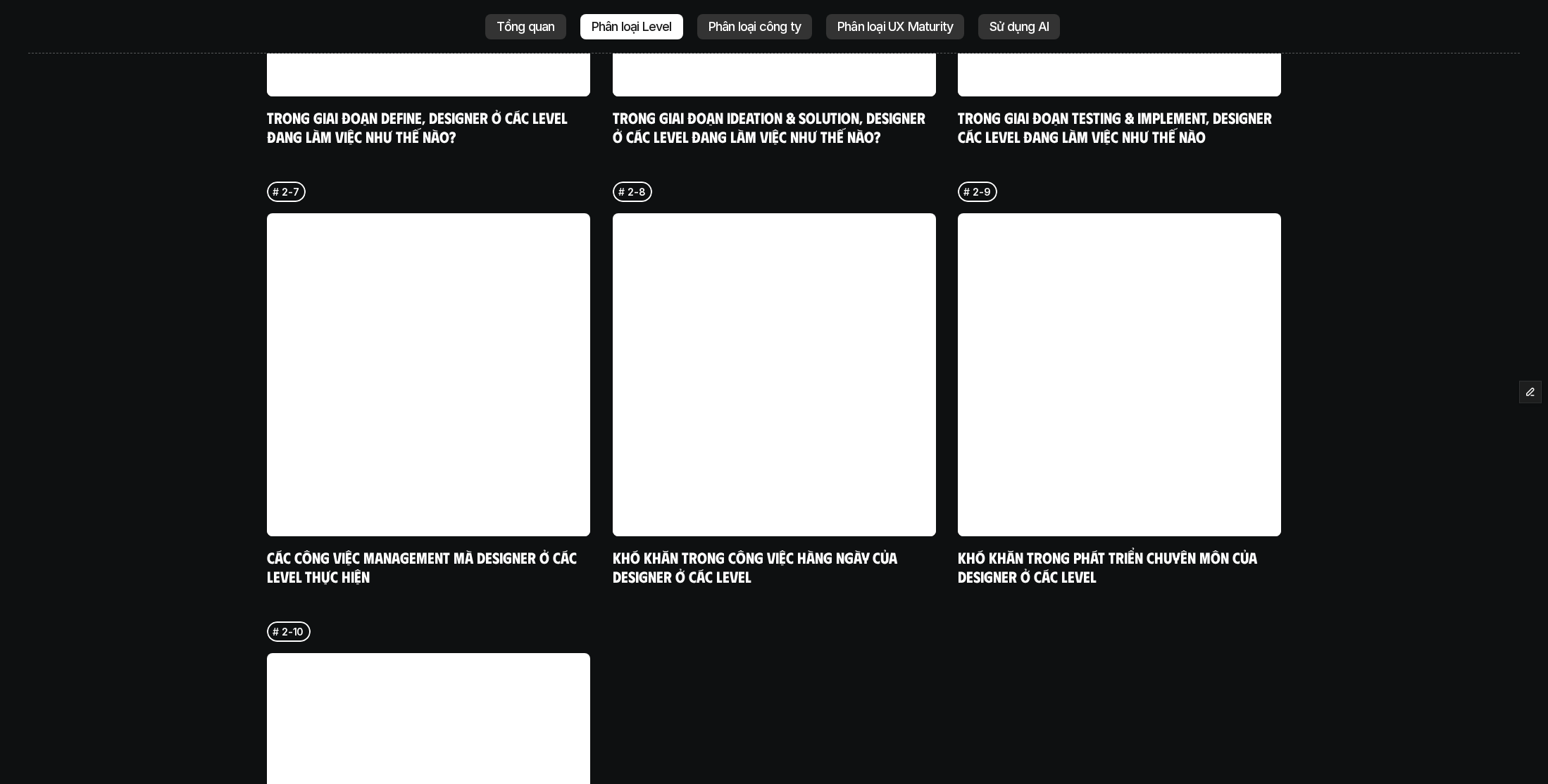
click at [896, 29] on p "Phân loại UX Maturity" at bounding box center [895, 27] width 116 height 14
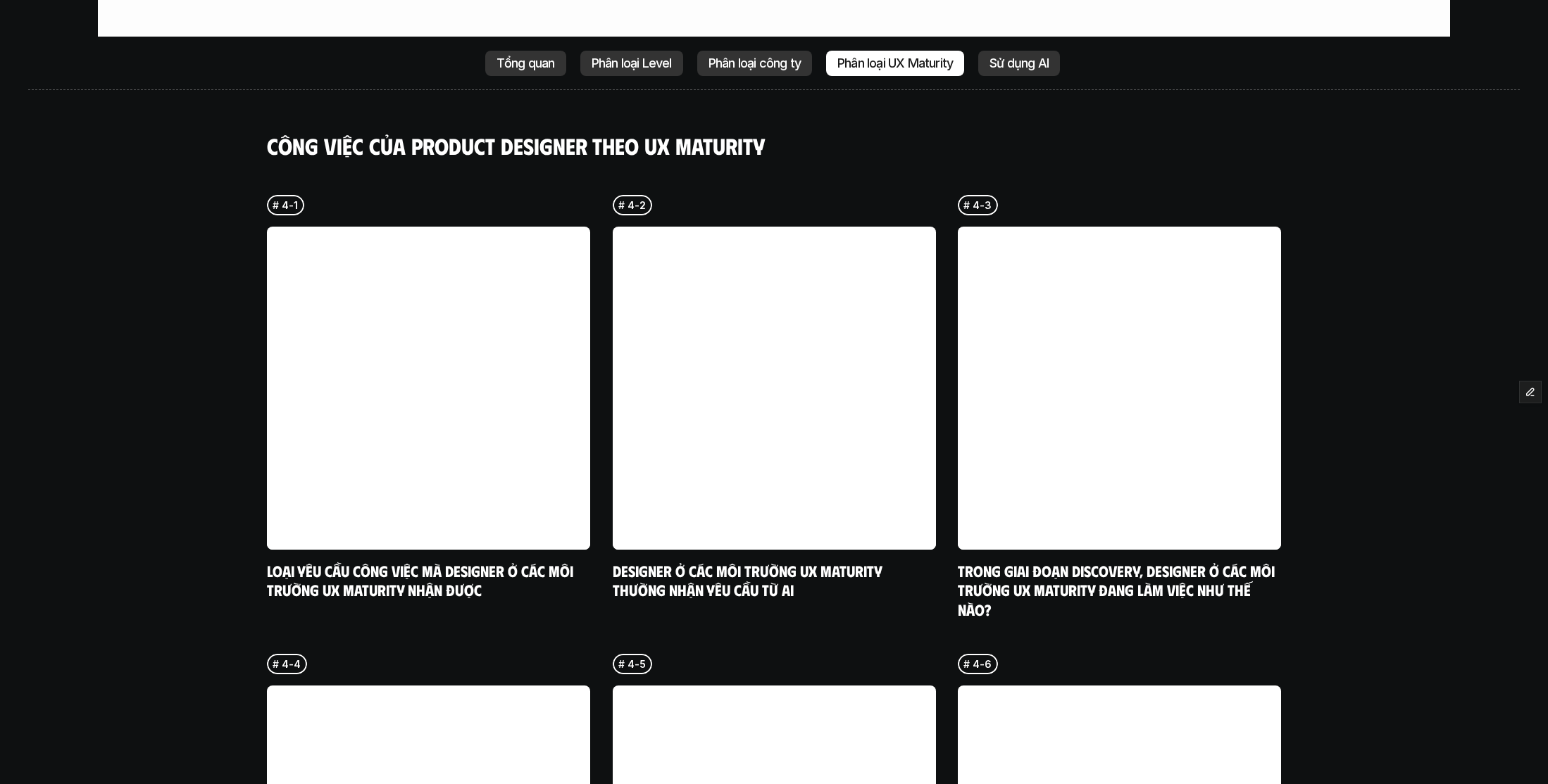
click at [1032, 56] on p "Sử dụng AI" at bounding box center [1019, 63] width 59 height 14
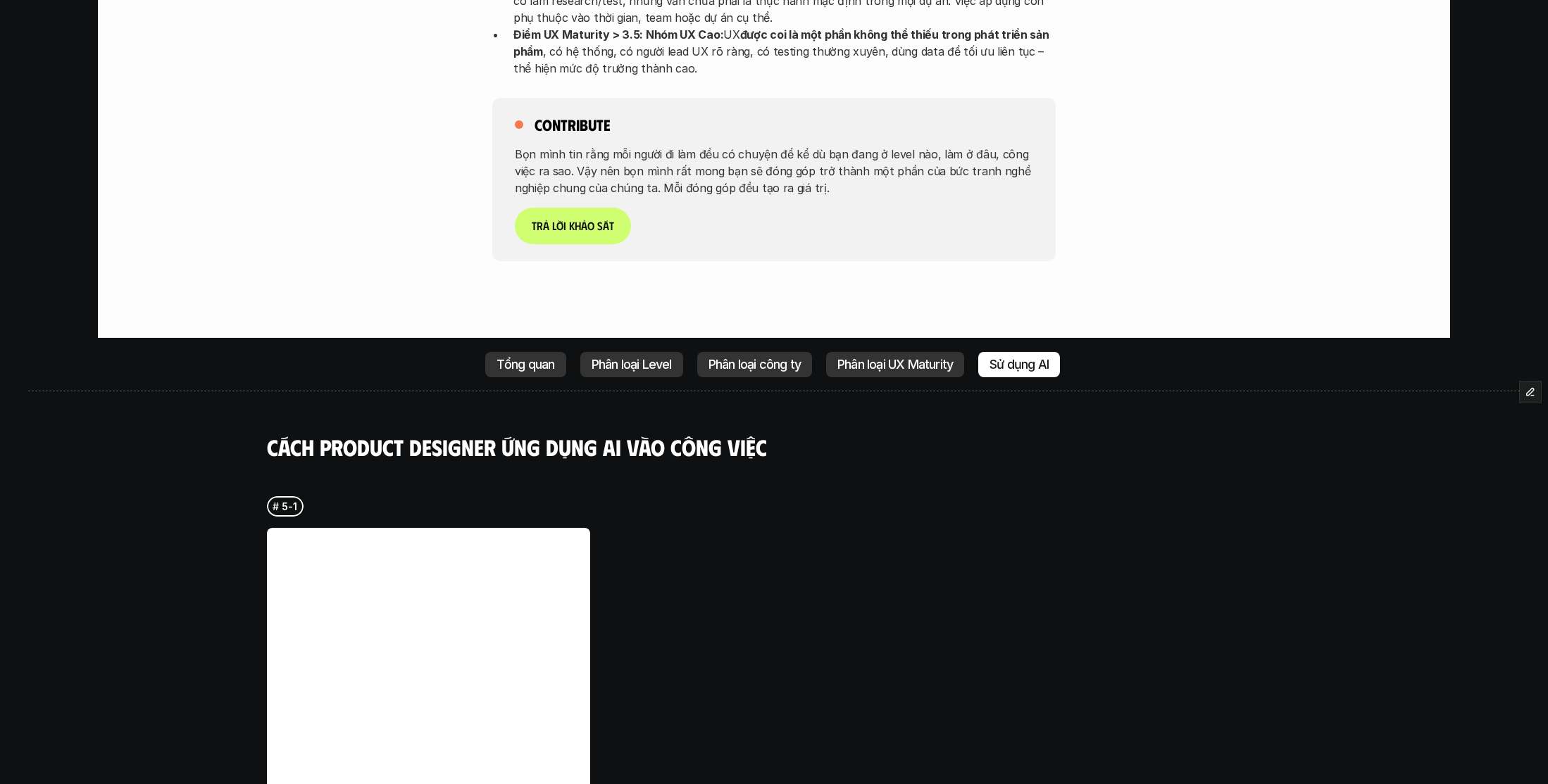
click at [520, 358] on p "Tổng quan" at bounding box center [525, 365] width 58 height 14
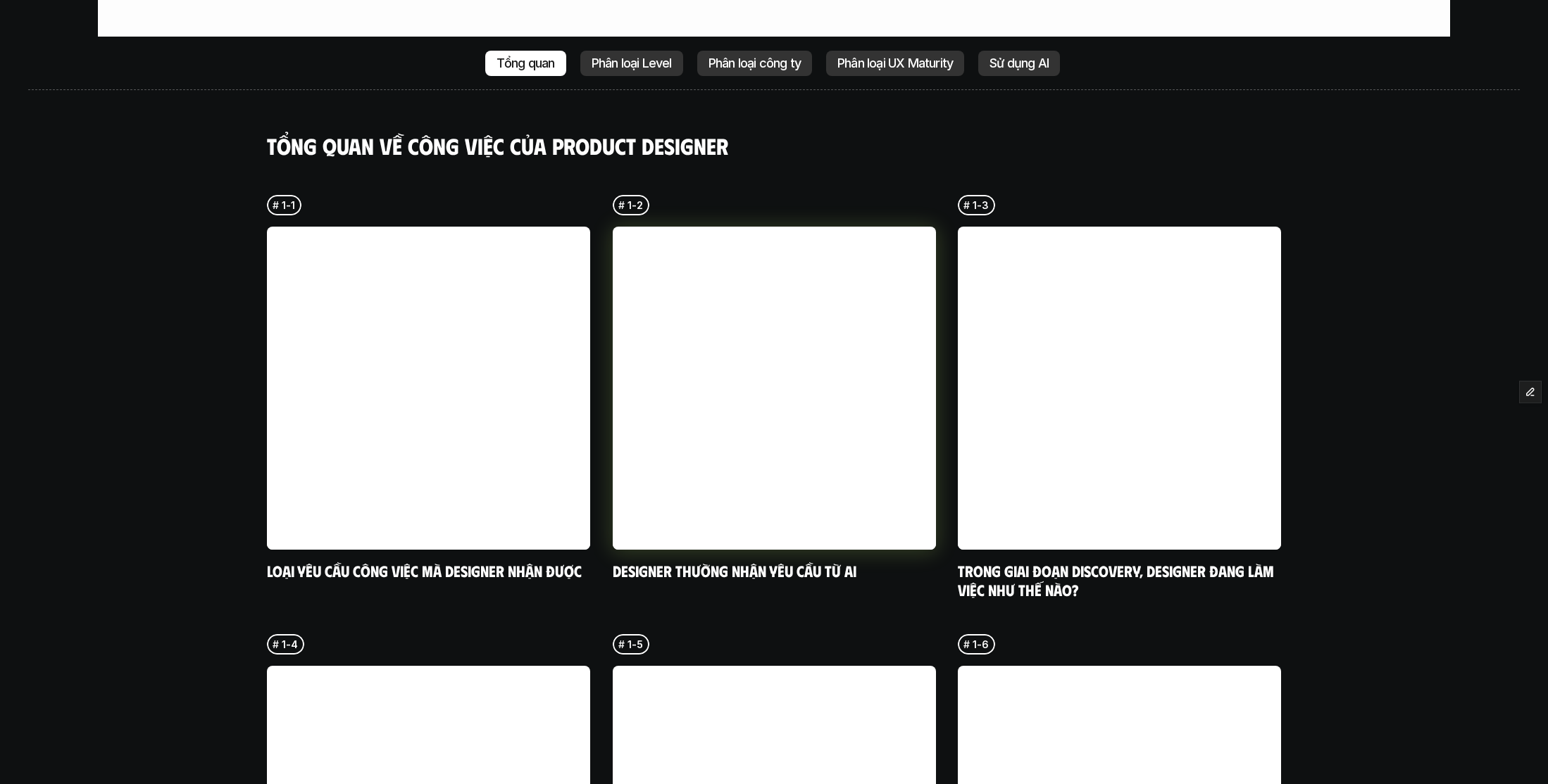
click at [748, 226] on link at bounding box center [774, 388] width 323 height 323
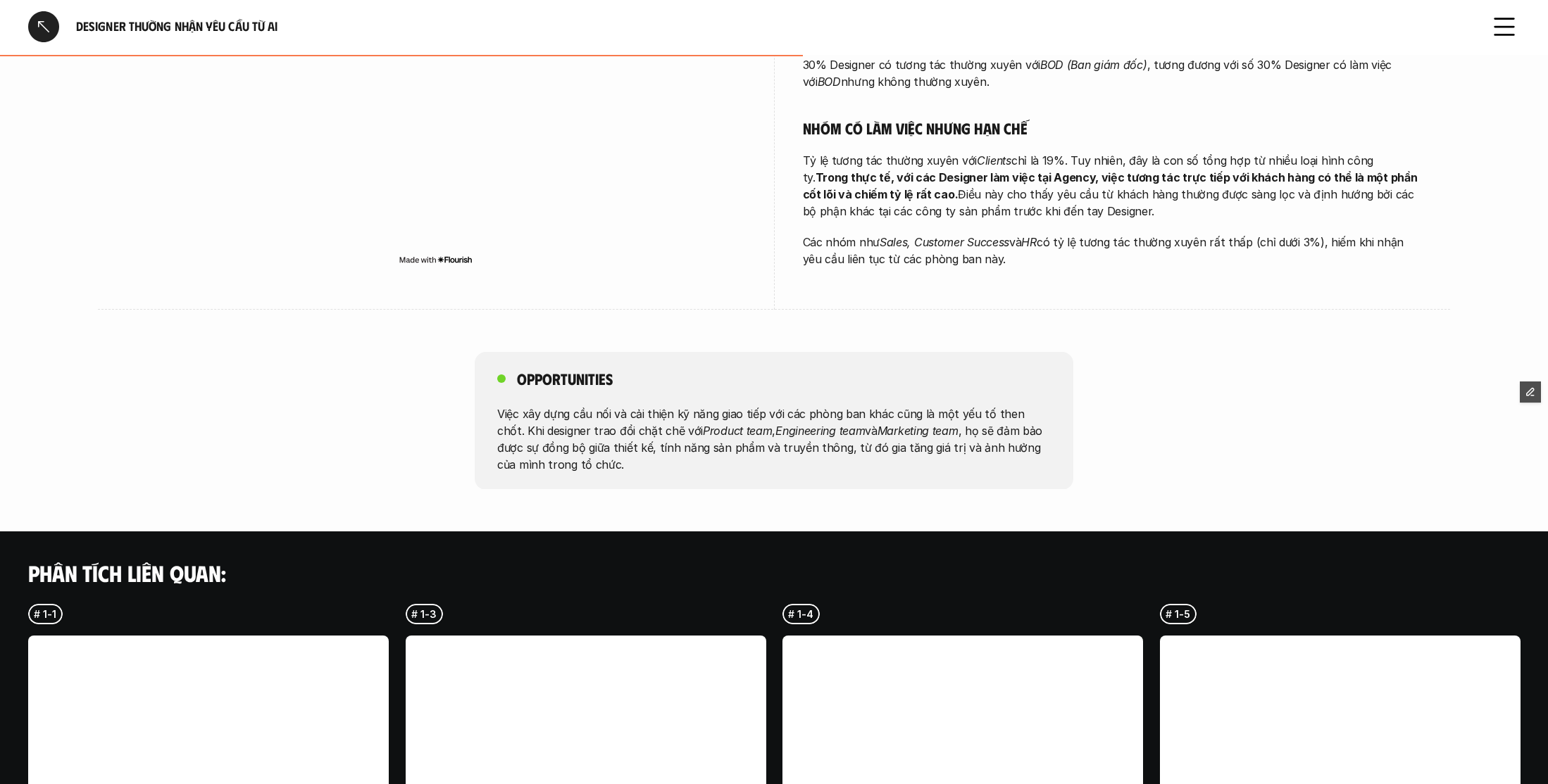
scroll to position [588, 0]
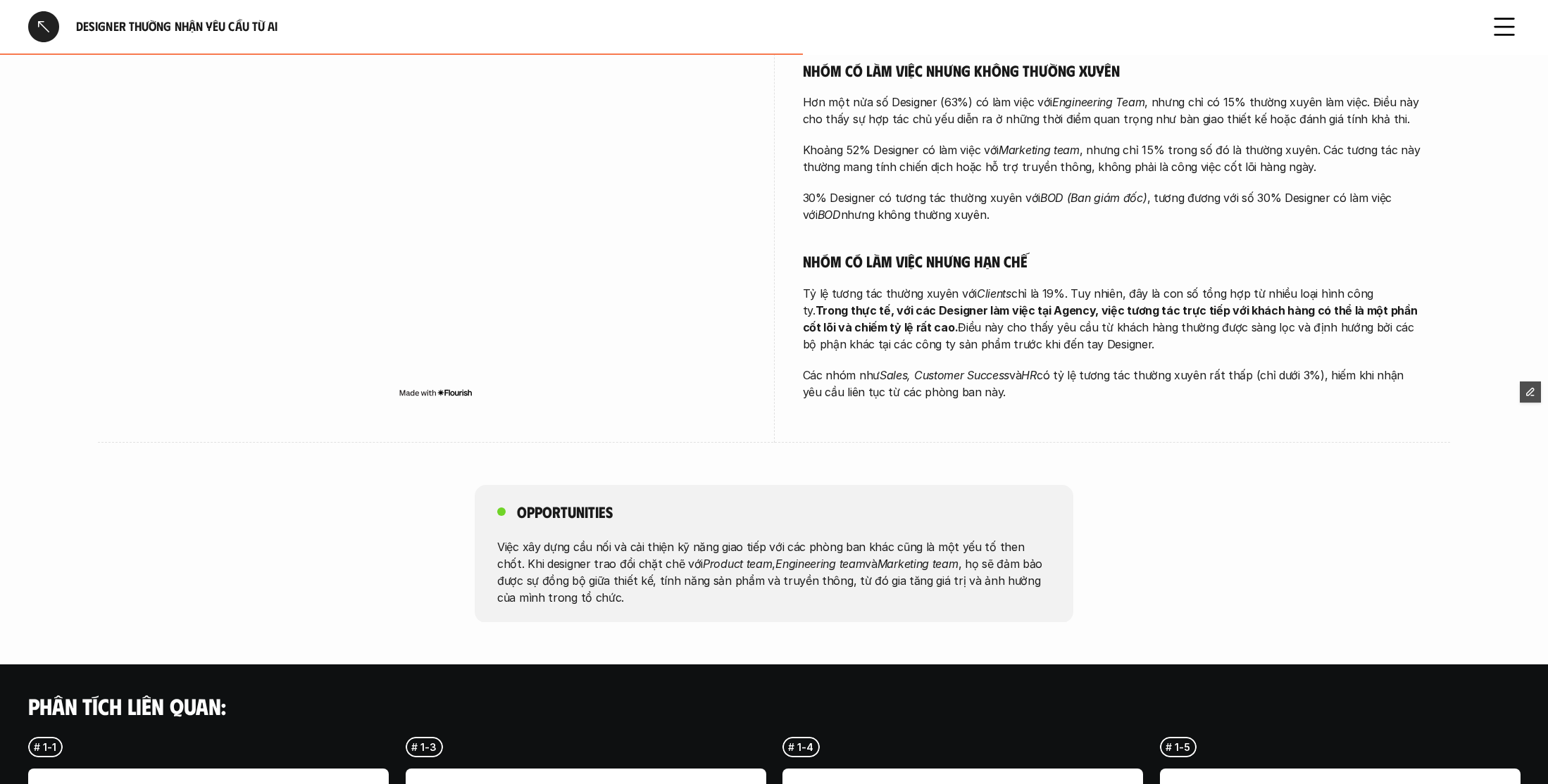
click at [1498, 16] on div at bounding box center [1504, 27] width 31 height 31
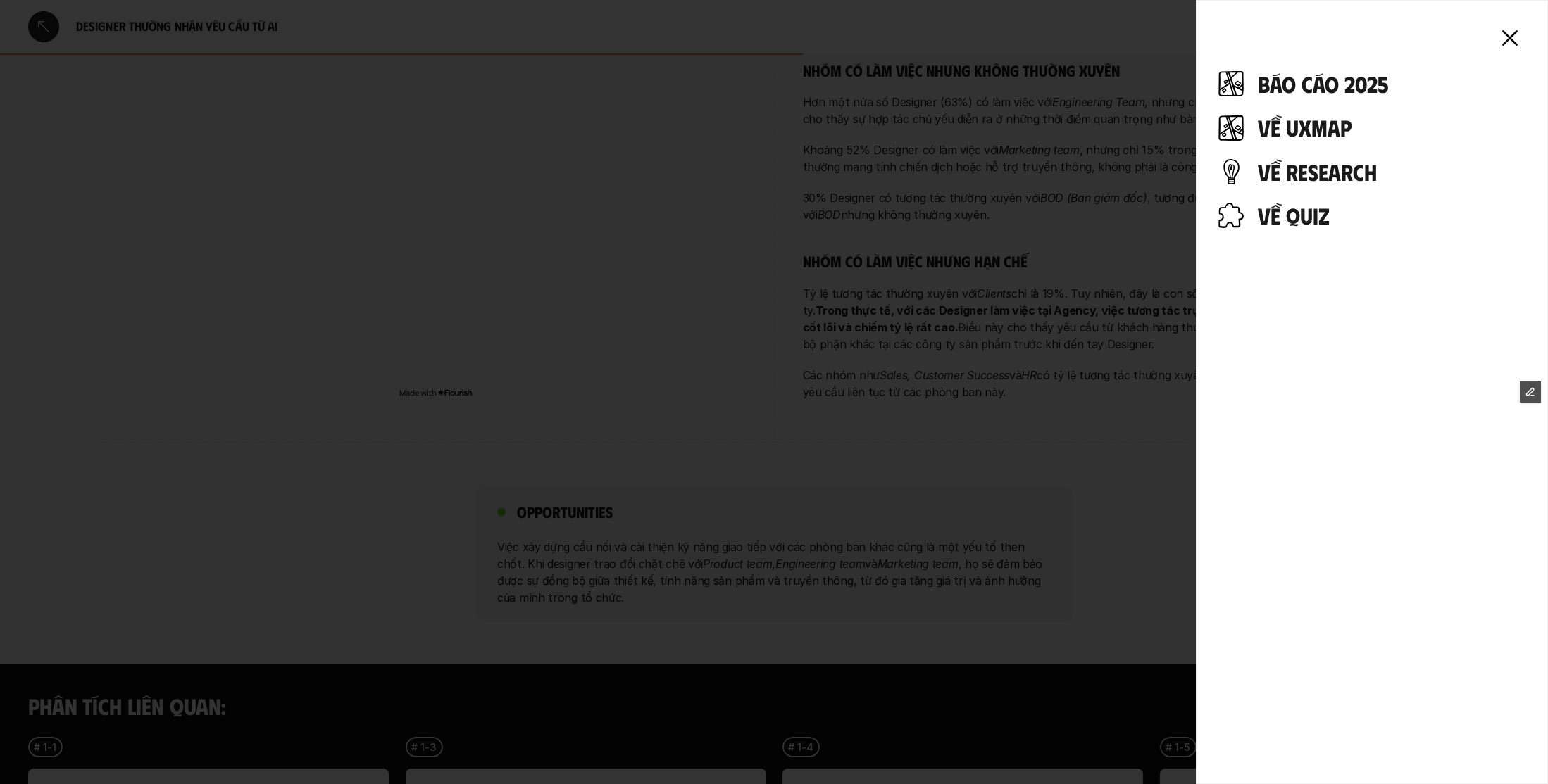
click at [1504, 33] on div at bounding box center [1510, 38] width 31 height 31
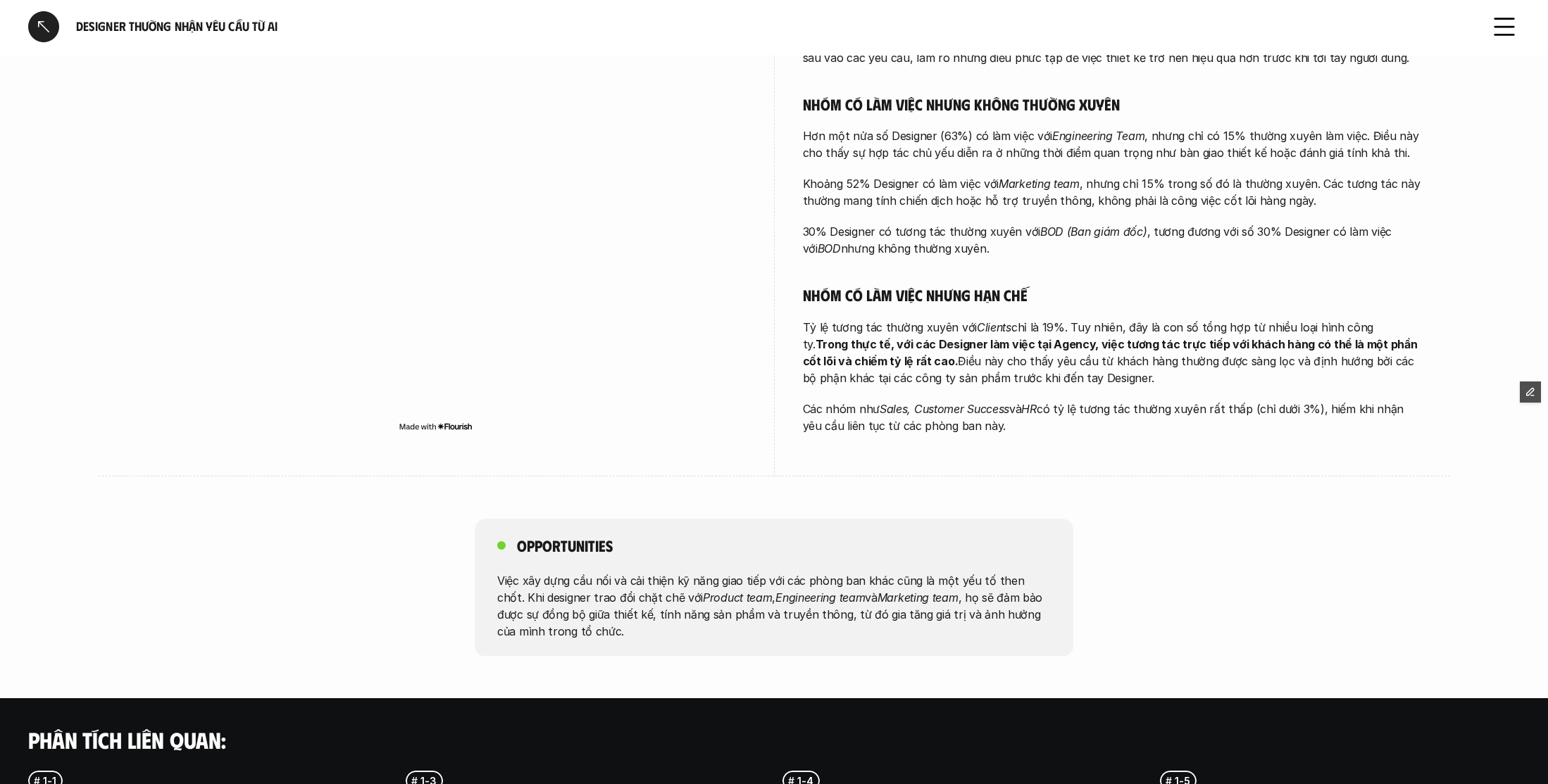
scroll to position [0, 0]
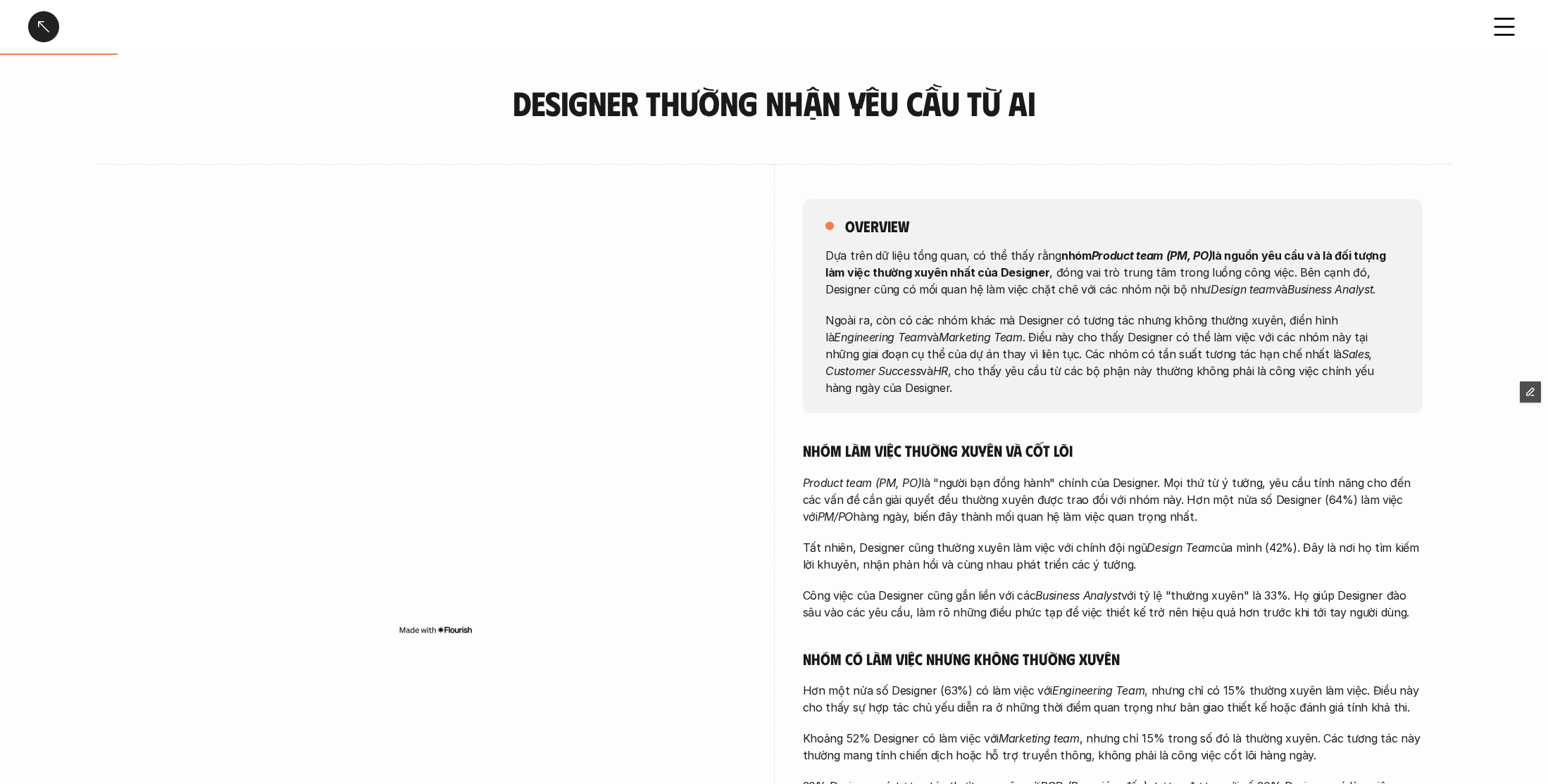
click at [32, 24] on div at bounding box center [43, 27] width 31 height 31
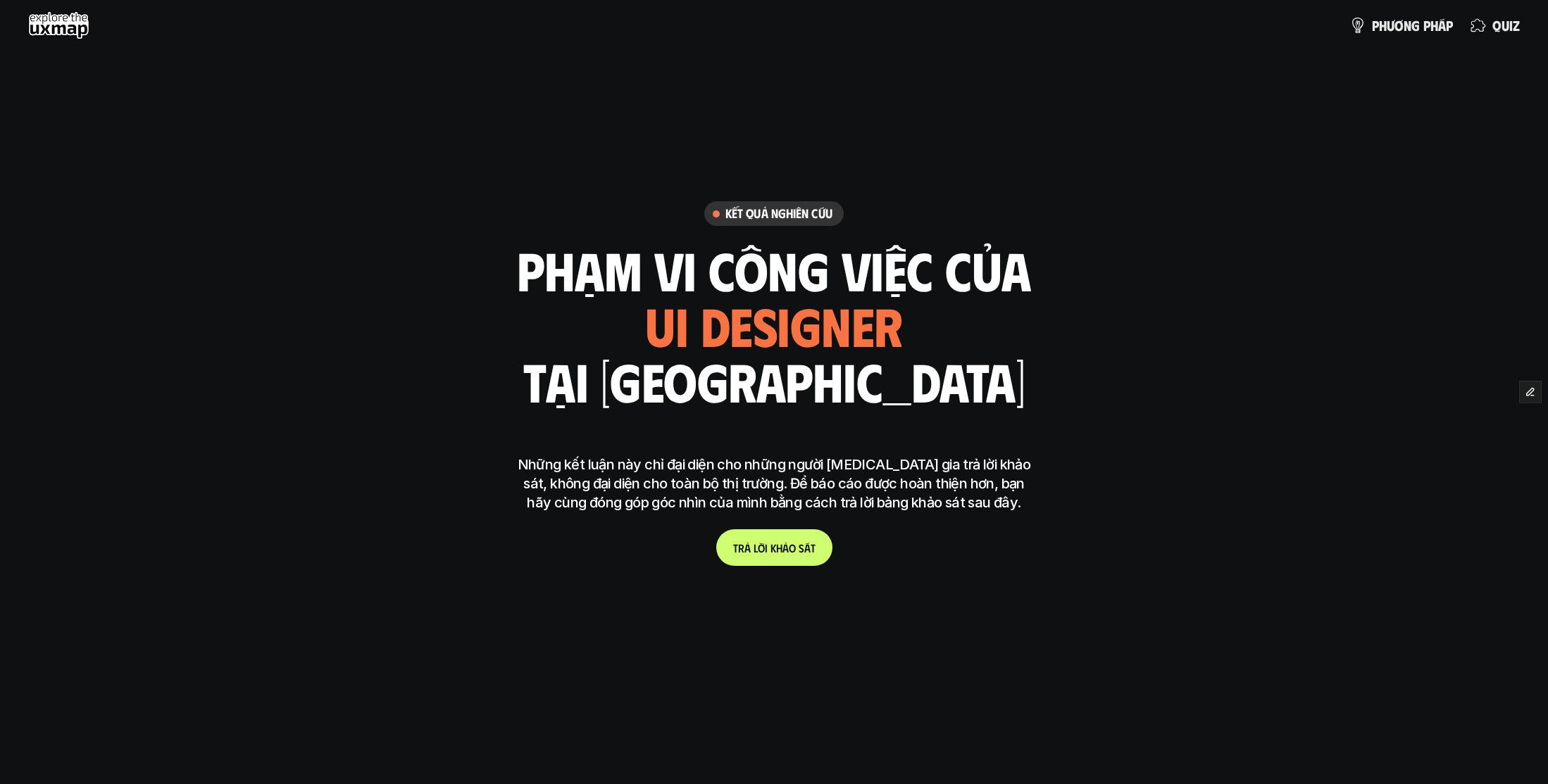
scroll to position [3541, 0]
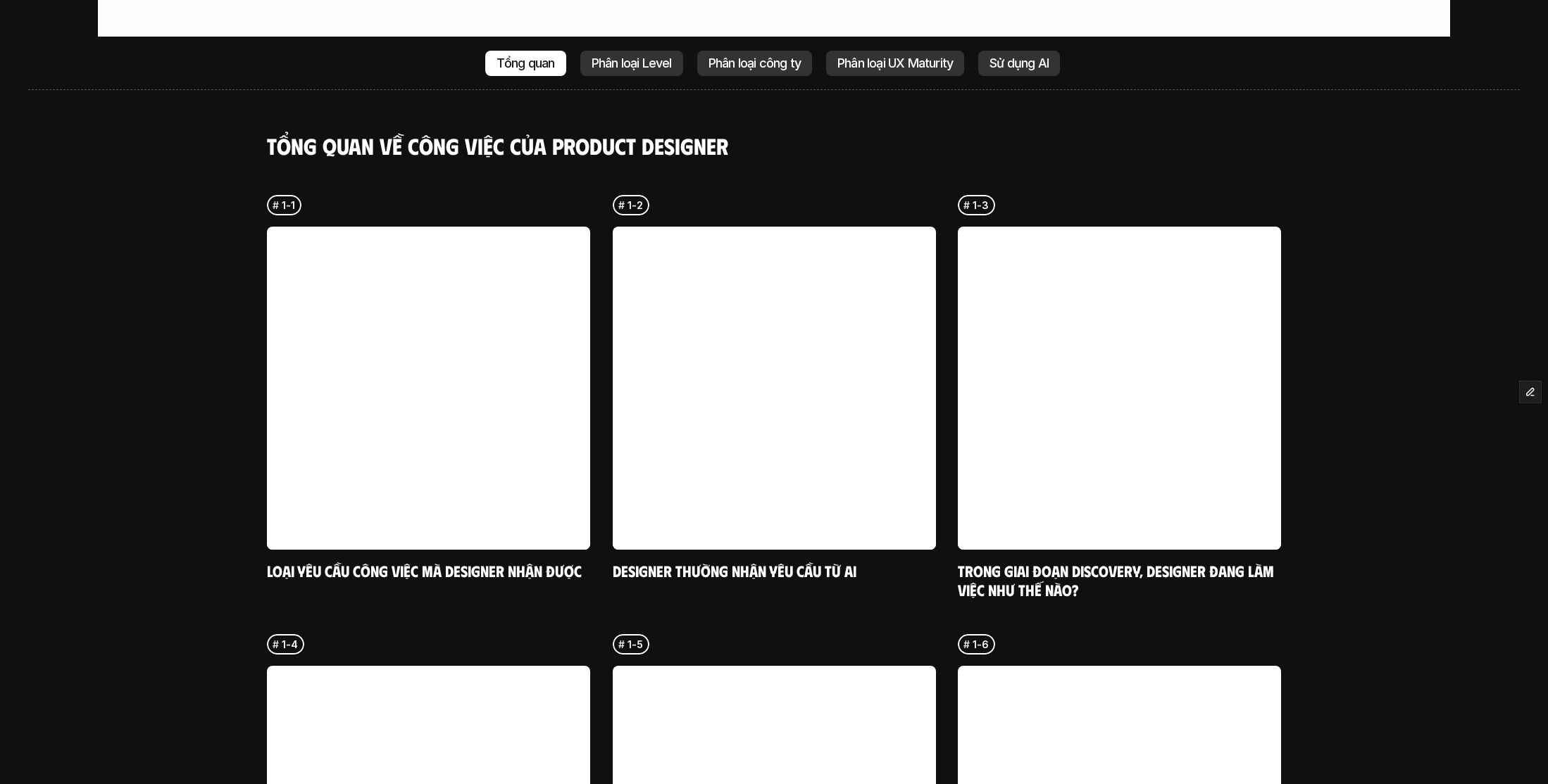
click at [1026, 56] on p "Sử dụng AI" at bounding box center [1019, 63] width 59 height 14
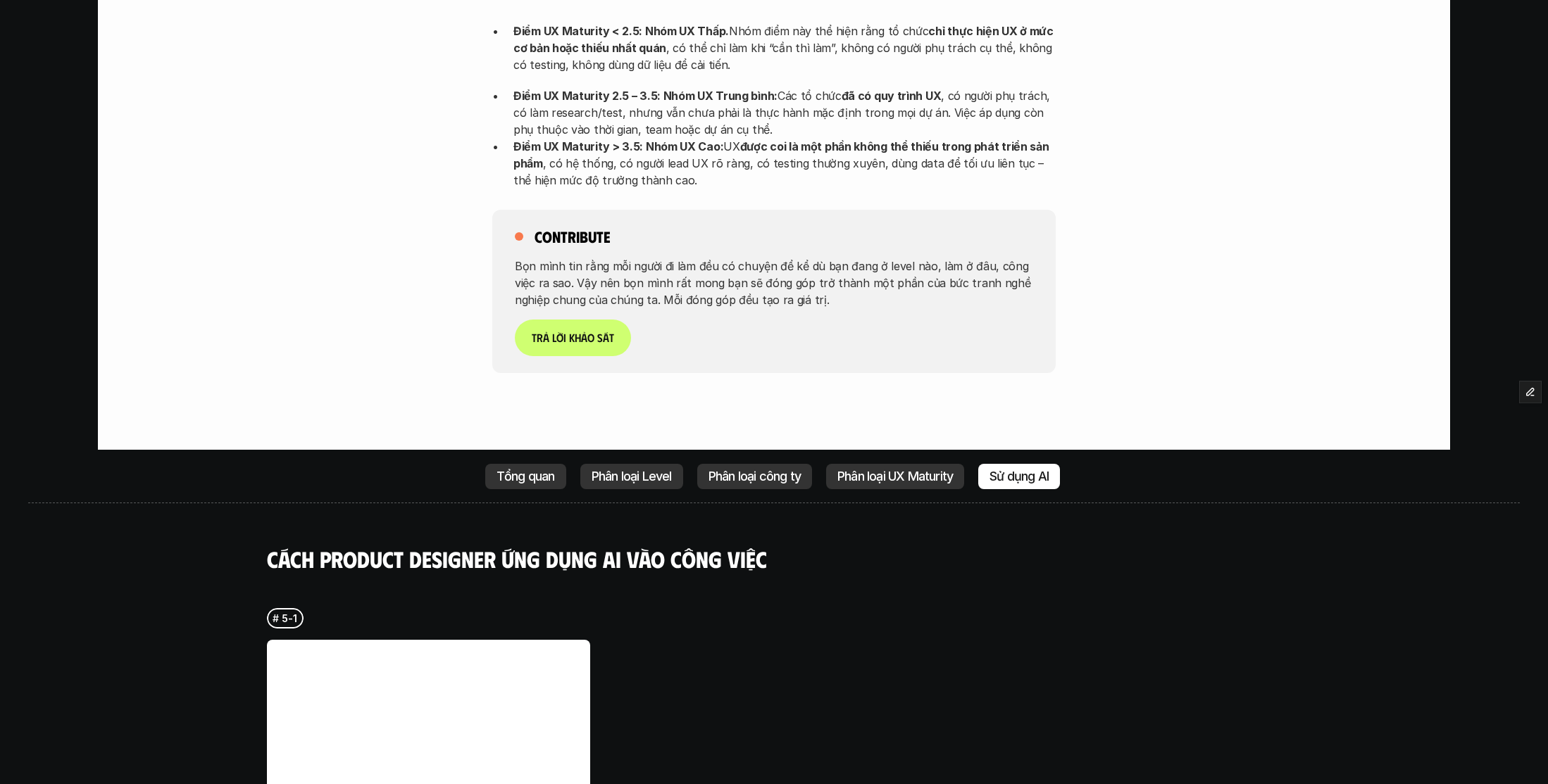
scroll to position [3174, 0]
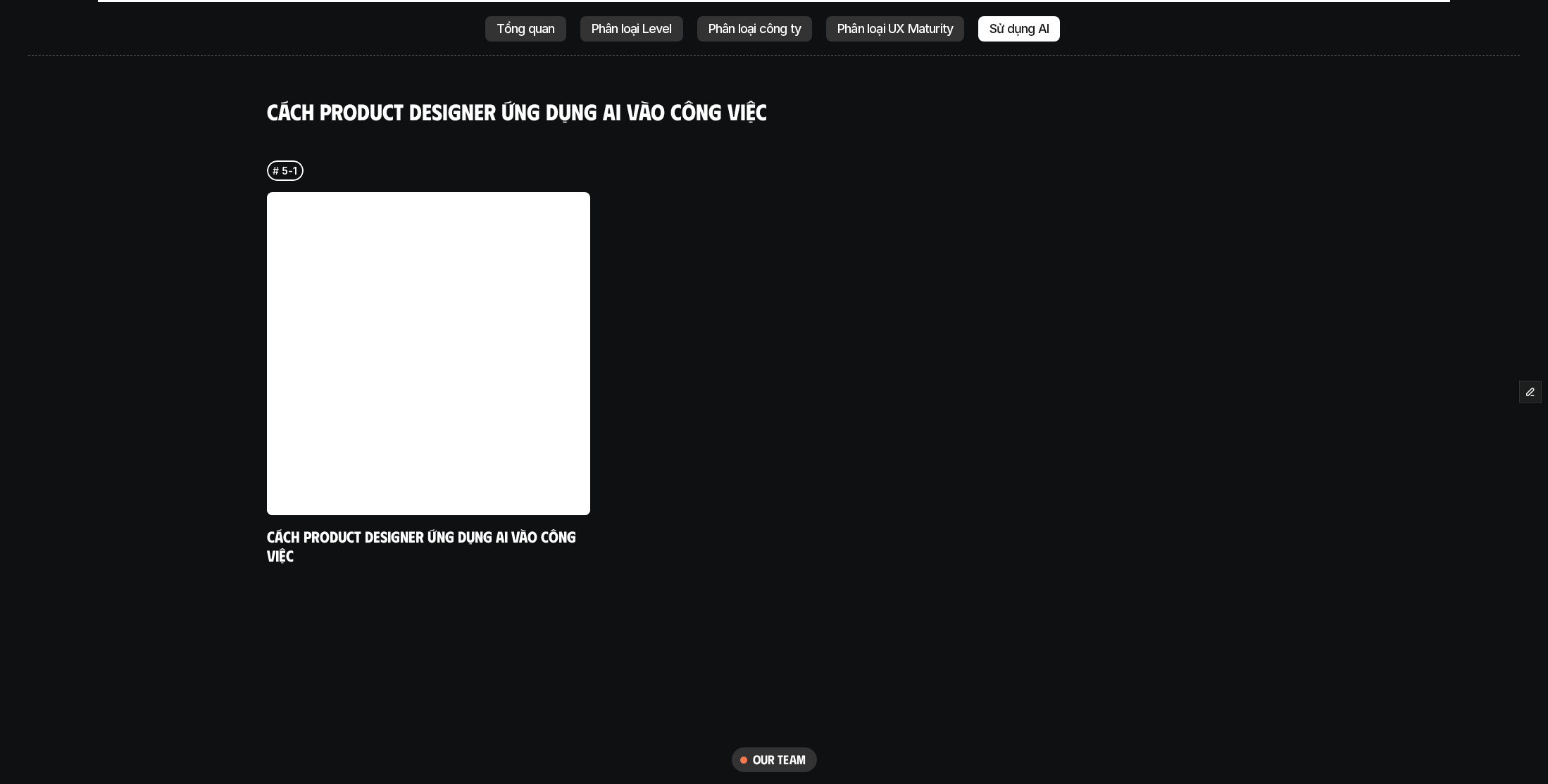
click at [521, 23] on p "Tổng quan" at bounding box center [525, 29] width 58 height 14
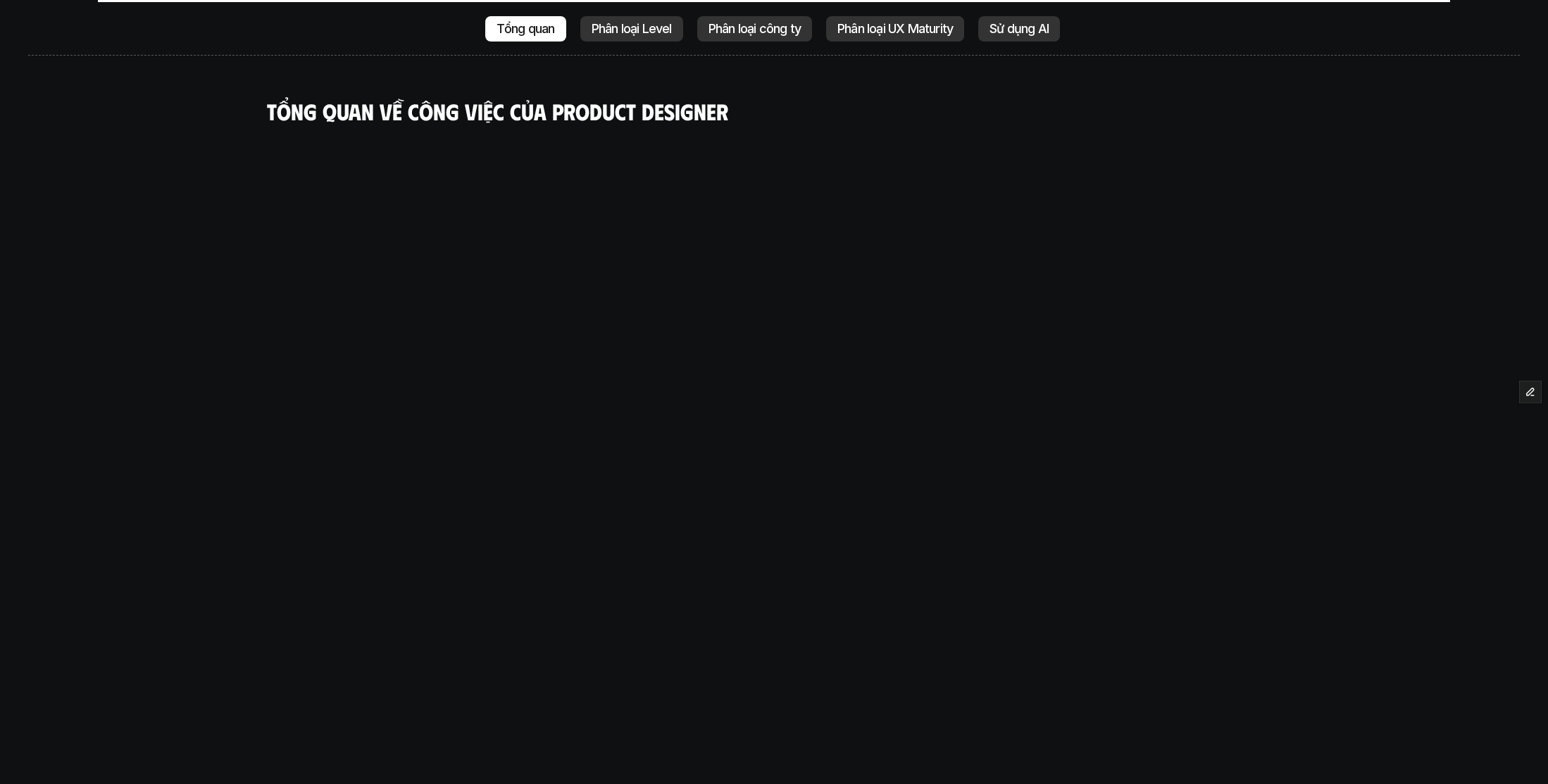
scroll to position [3541, 0]
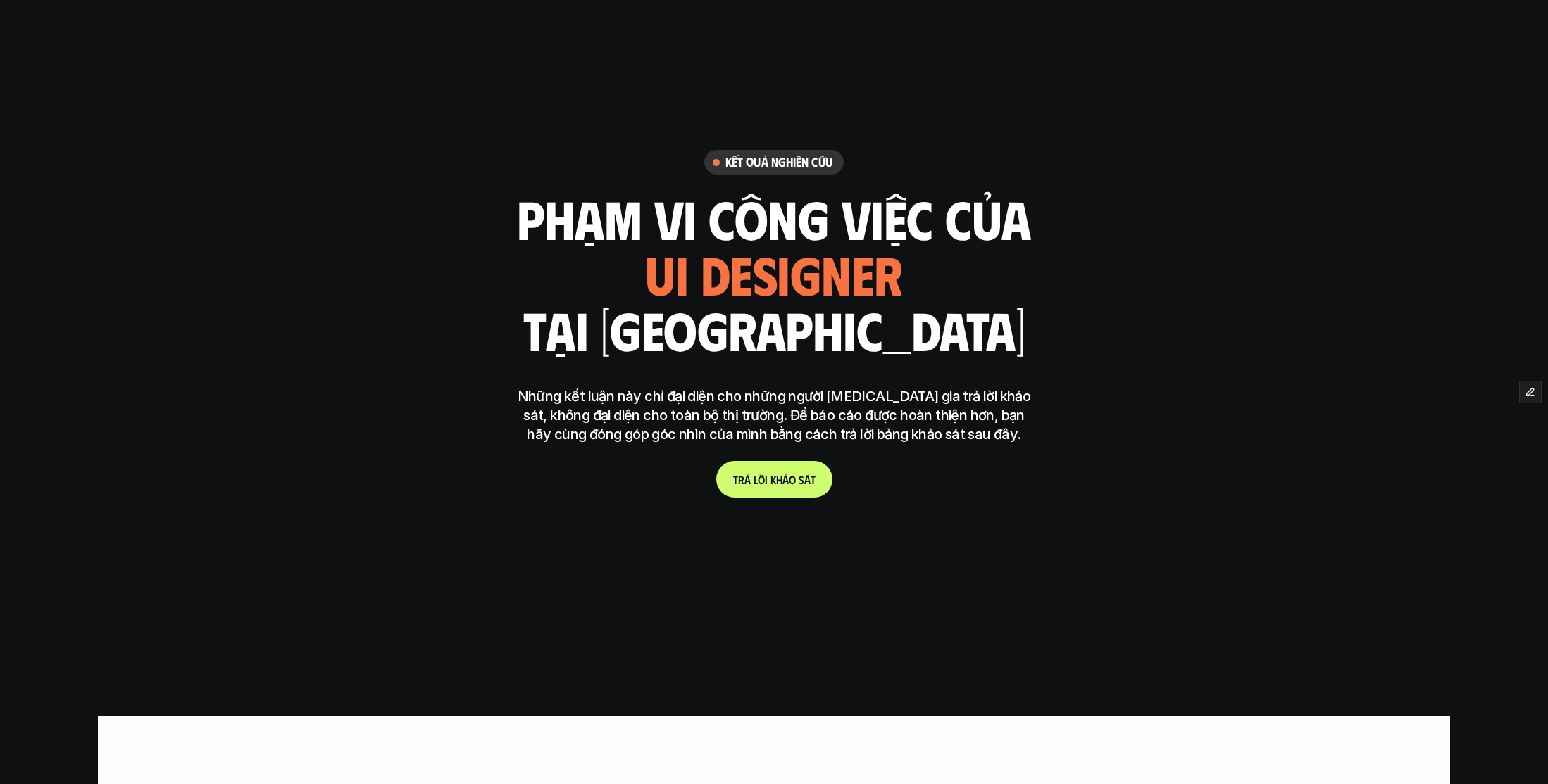
scroll to position [0, 0]
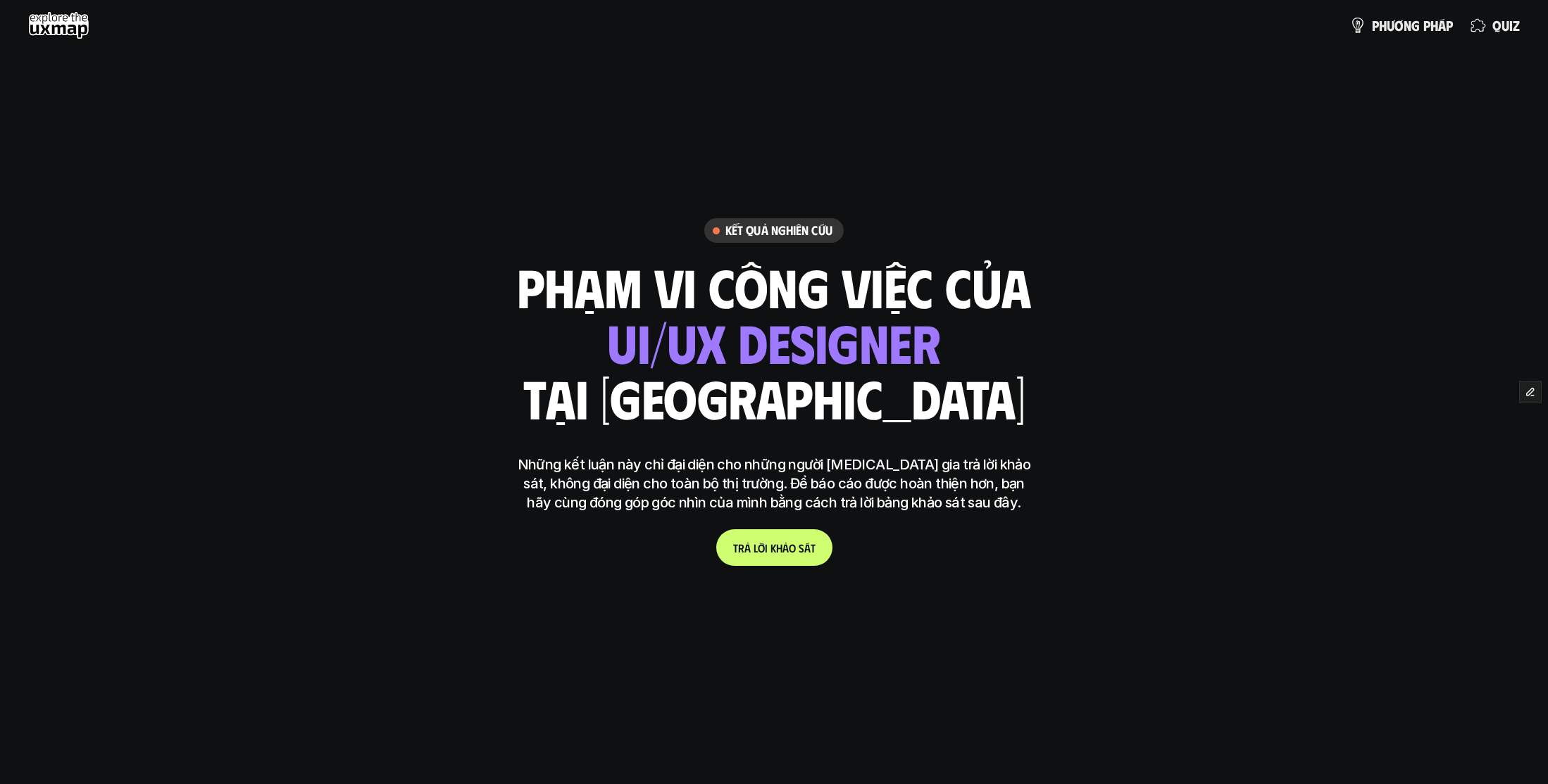
click at [79, 28] on use at bounding box center [58, 25] width 61 height 28
